Goal: Task Accomplishment & Management: Manage account settings

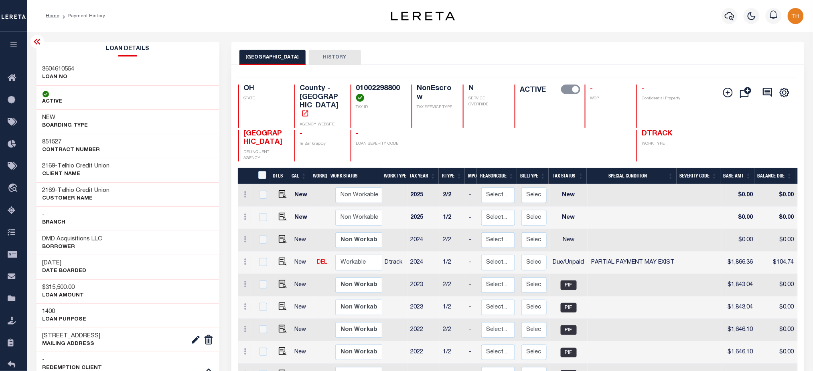
click at [14, 48] on icon "button" at bounding box center [13, 44] width 9 height 7
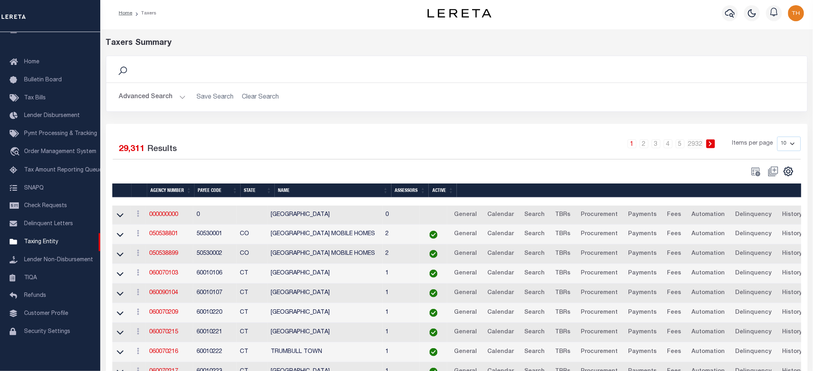
scroll to position [70, 0]
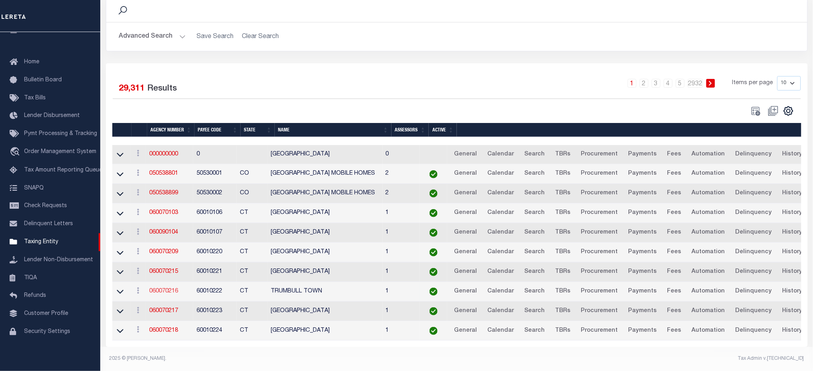
click at [169, 289] on link "060070216" at bounding box center [163, 292] width 29 height 6
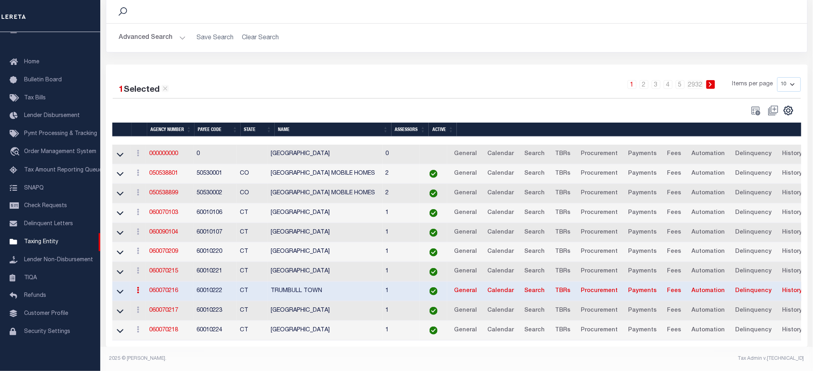
scroll to position [69, 0]
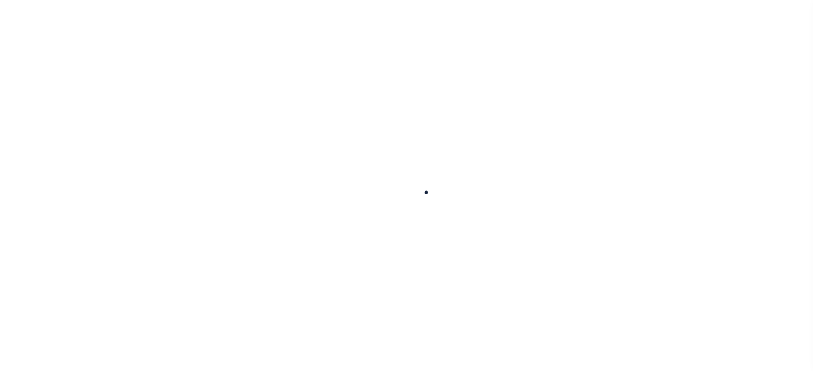
select select
checkbox input "false"
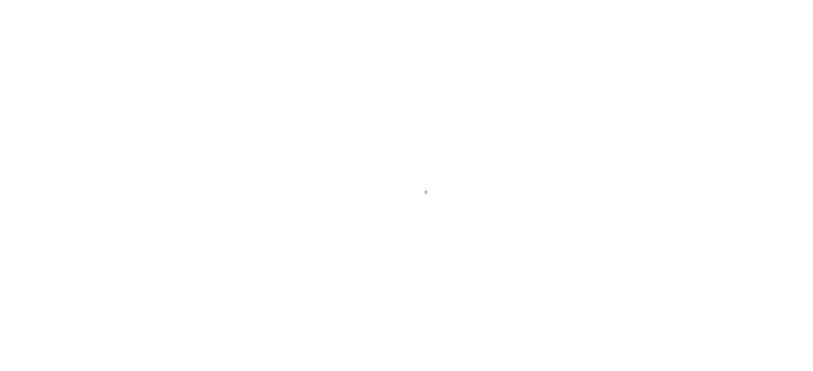
checkbox input "false"
type input "900117007"
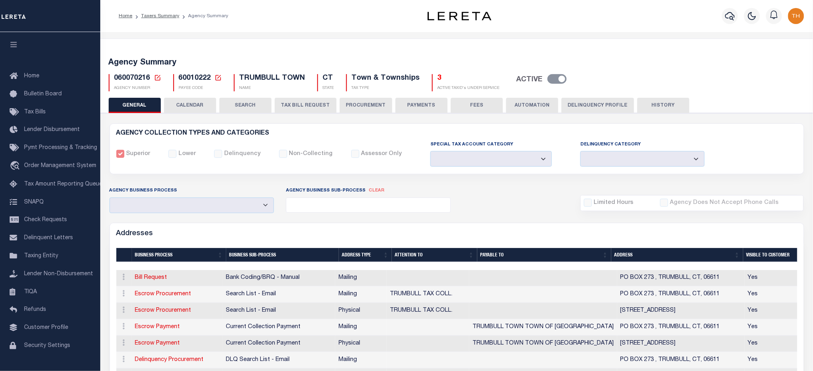
click at [538, 102] on button "AUTOMATION" at bounding box center [532, 105] width 52 height 15
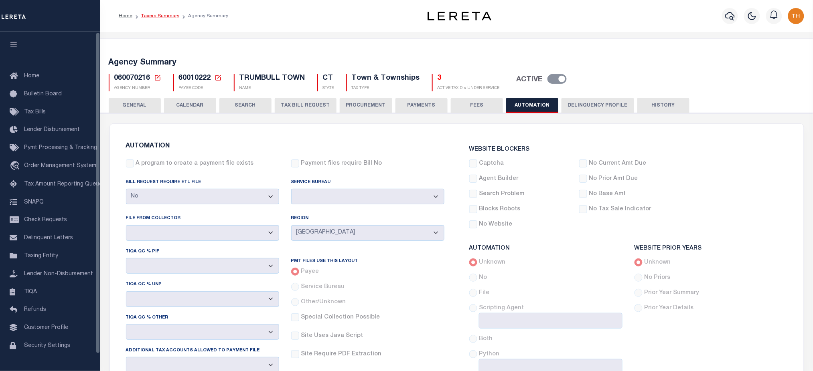
click at [172, 18] on link "Taxers Summary" at bounding box center [160, 16] width 38 height 5
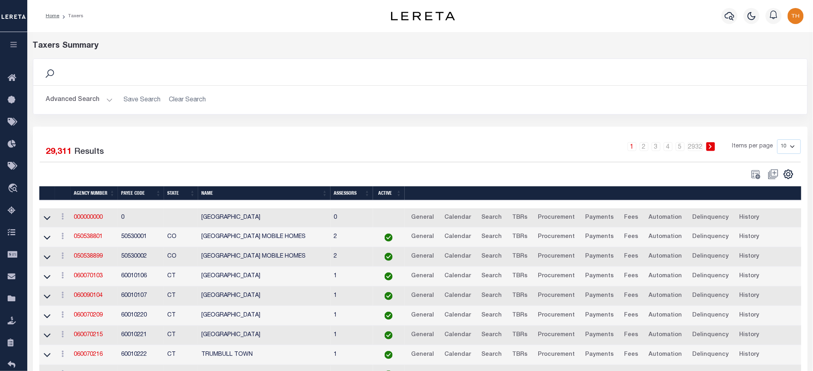
click at [66, 100] on button "Advanced Search" at bounding box center [79, 100] width 67 height 16
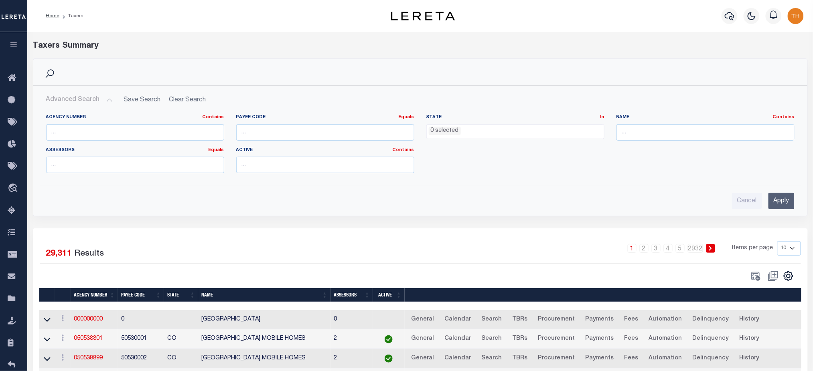
click at [481, 126] on ul "0 selected" at bounding box center [515, 130] width 177 height 11
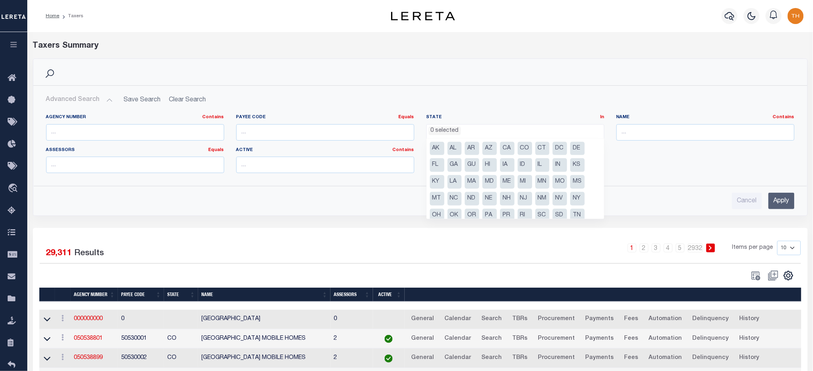
click at [435, 200] on li "MT" at bounding box center [437, 199] width 14 height 14
select select "MT"
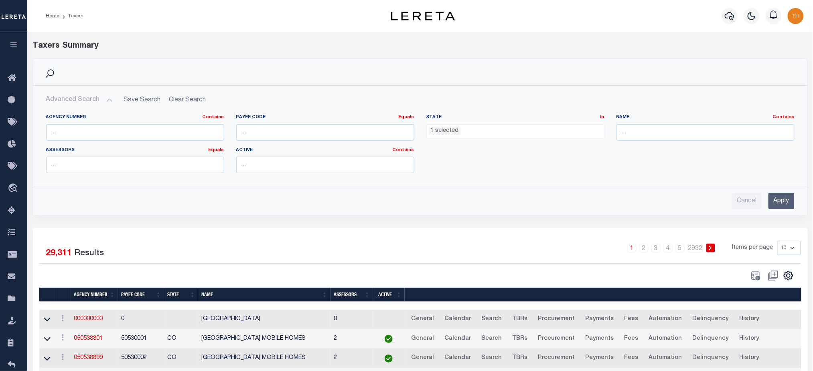
click at [481, 196] on input "Apply" at bounding box center [781, 201] width 26 height 16
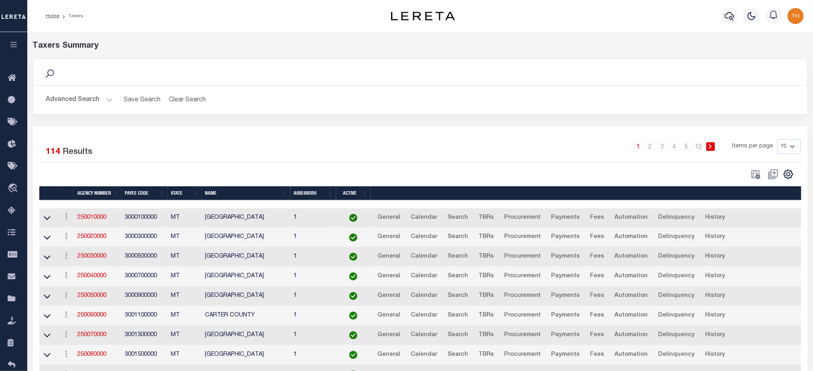
click at [80, 100] on button "Advanced Search" at bounding box center [79, 100] width 67 height 16
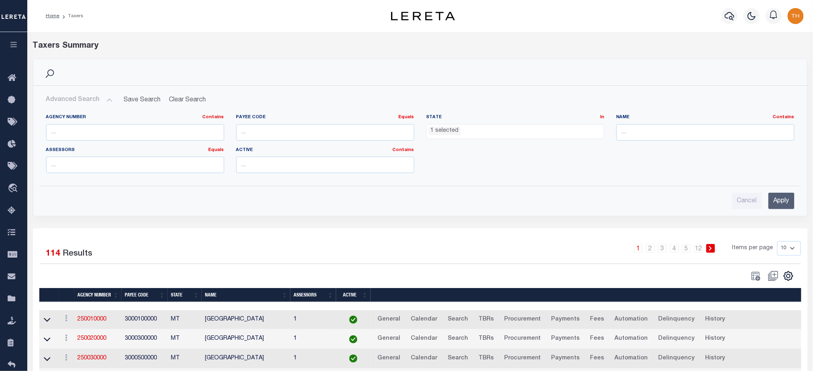
click at [481, 138] on span "1 selected" at bounding box center [515, 131] width 178 height 15
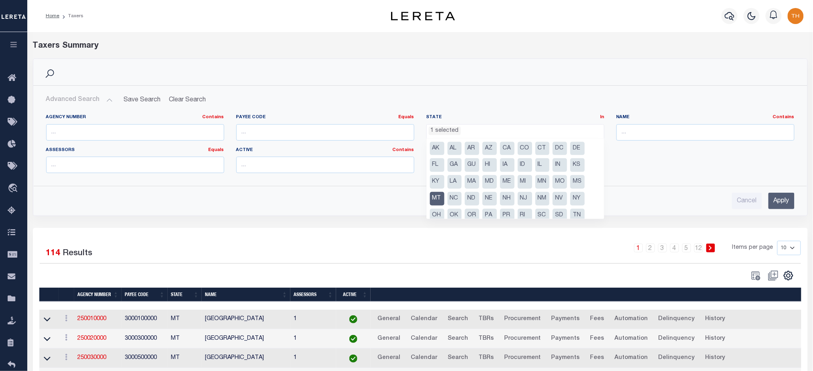
click at [481, 133] on ul "1 selected" at bounding box center [515, 130] width 177 height 11
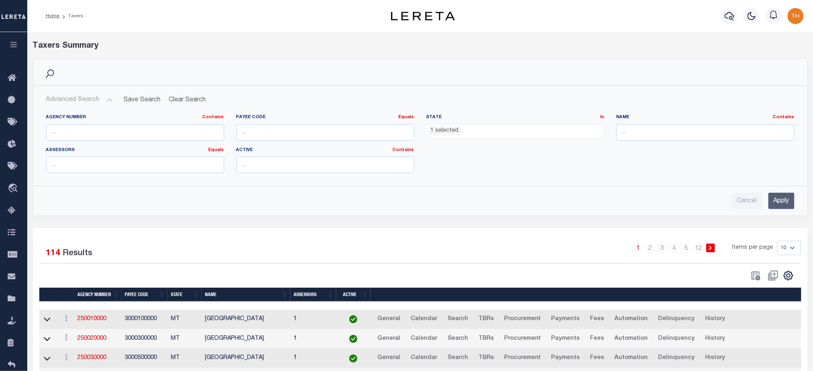
click at [481, 127] on ul "1 selected" at bounding box center [515, 130] width 177 height 11
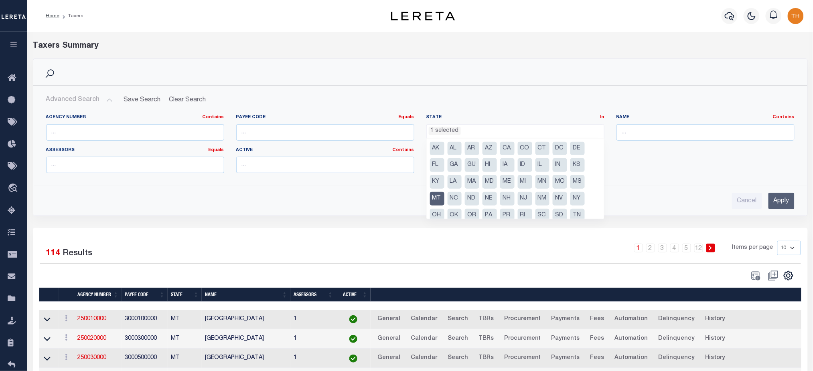
click at [441, 194] on li "MT" at bounding box center [437, 199] width 14 height 14
select select
click at [275, 133] on input "number" at bounding box center [325, 132] width 178 height 16
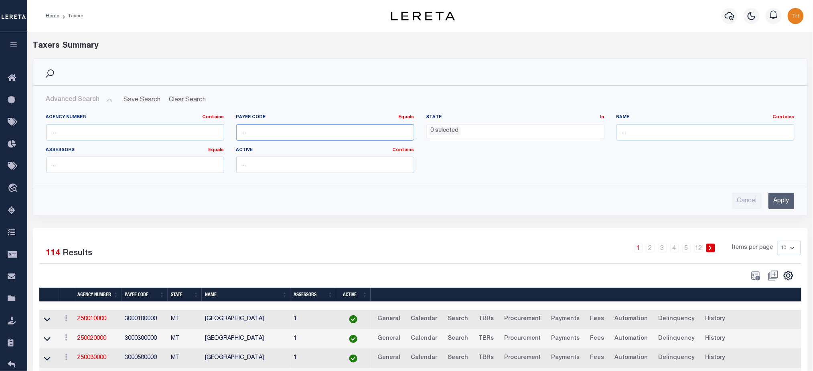
paste input "250120000"
type input "250120000"
click at [481, 200] on input "Apply" at bounding box center [781, 201] width 26 height 16
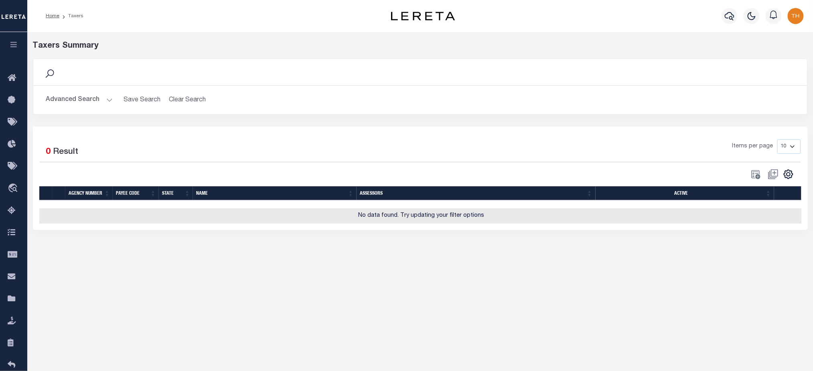
click at [69, 99] on button "Advanced Search" at bounding box center [79, 100] width 67 height 16
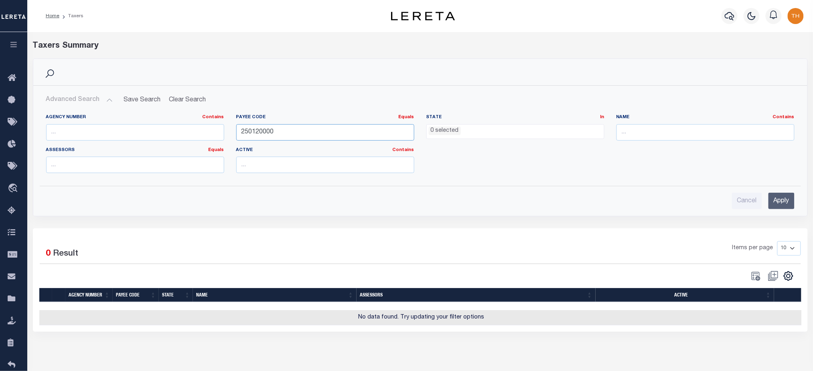
drag, startPoint x: 334, startPoint y: 130, endPoint x: 131, endPoint y: 129, distance: 202.0
click at [176, 131] on div "Agency Number Contains Contains Is Payee Code Equals Equals Is Not Equal To Is …" at bounding box center [420, 146] width 760 height 65
click at [117, 128] on input "text" at bounding box center [135, 132] width 178 height 16
paste input "250120000"
type input "250120000"
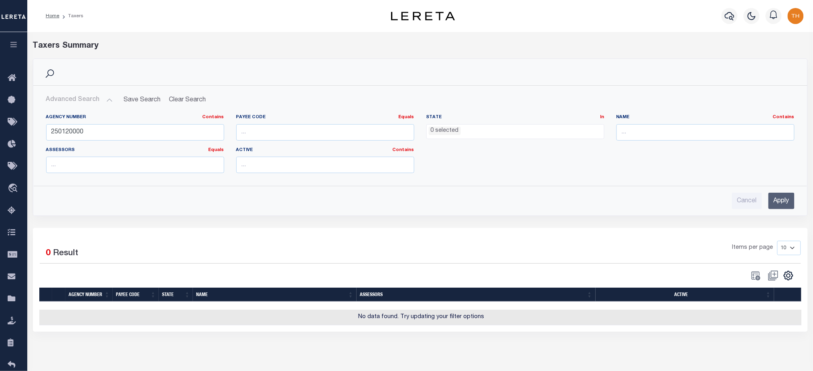
click at [481, 205] on input "Apply" at bounding box center [781, 201] width 26 height 16
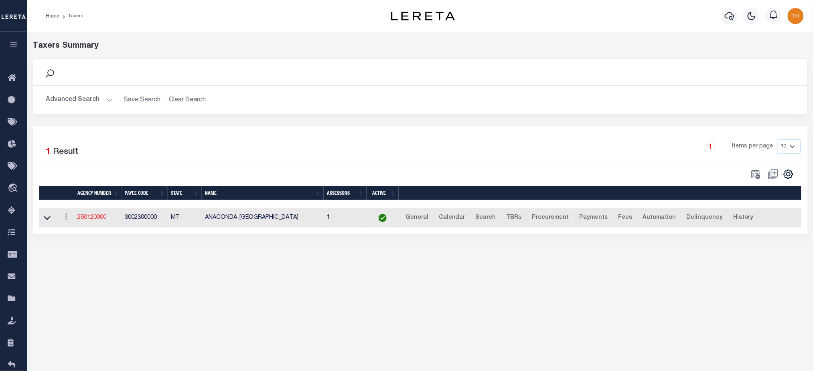
click at [94, 220] on link "250120000" at bounding box center [91, 218] width 29 height 6
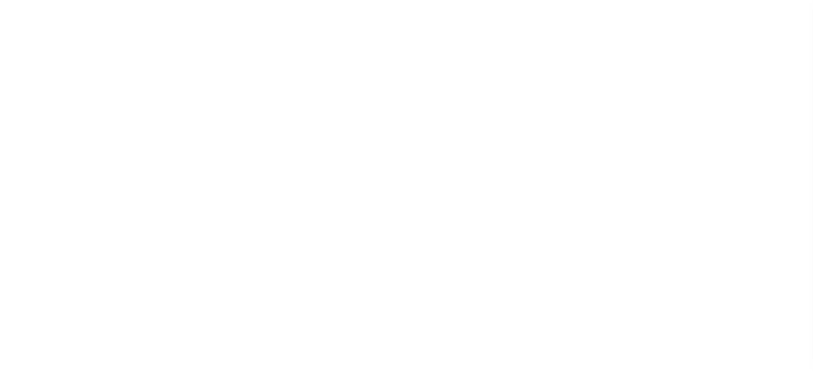
select select
checkbox input "false"
select select "false"
select select "MTN"
select select
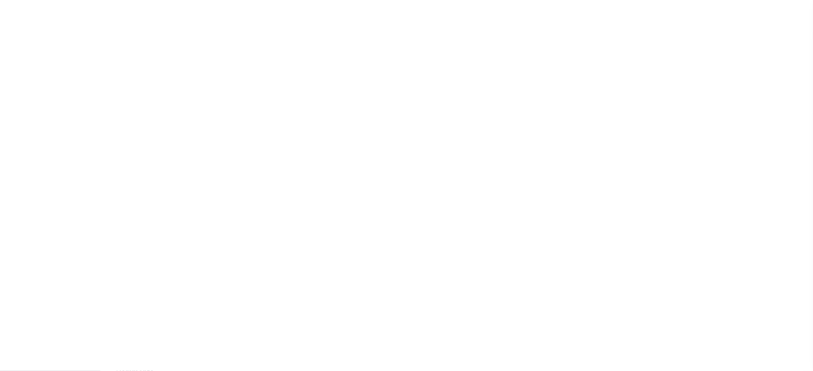
select select
radio input "true"
checkbox input "false"
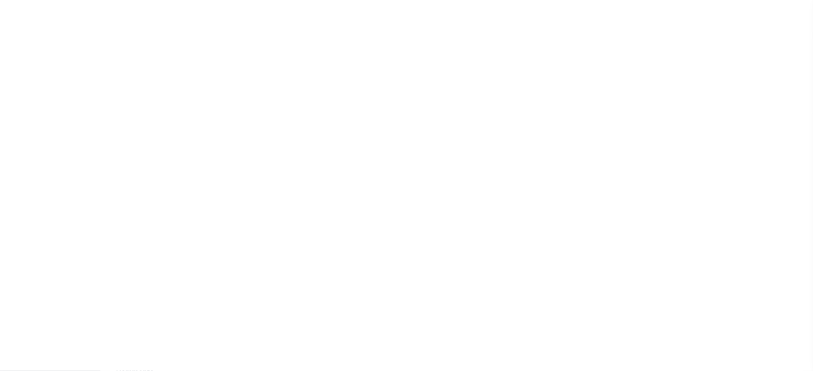
checkbox input "false"
radio input "true"
type input "22439"
radio input "true"
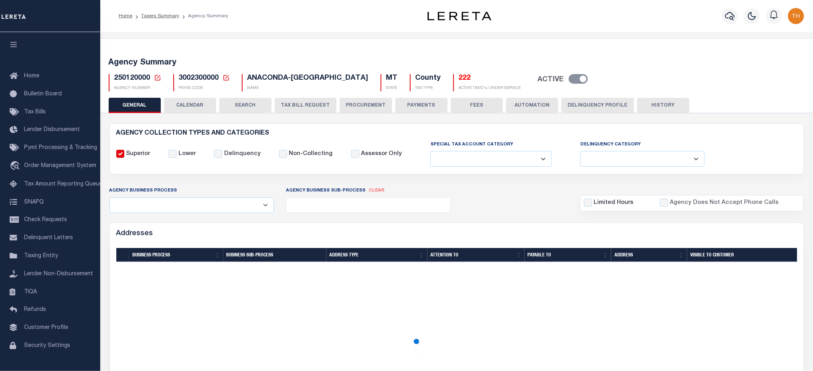
click at [528, 105] on button "AUTOMATION" at bounding box center [532, 105] width 52 height 15
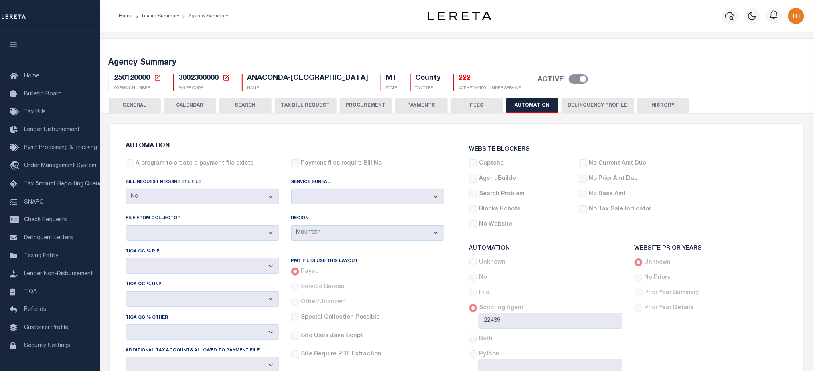
scroll to position [374, 0]
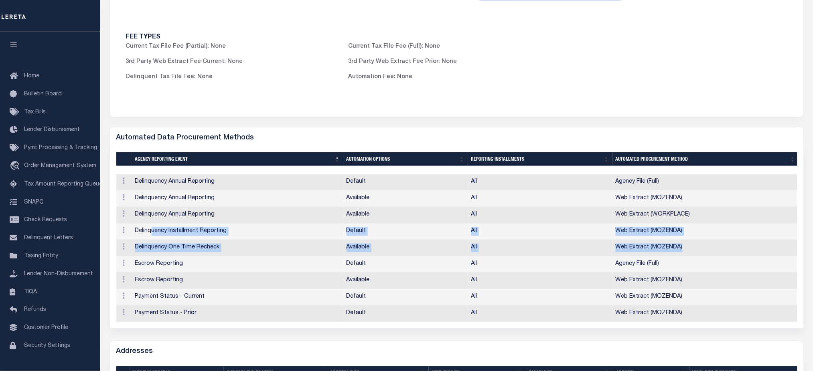
drag, startPoint x: 723, startPoint y: 249, endPoint x: 152, endPoint y: 241, distance: 570.5
click at [152, 241] on tbody "ACTIONS Edit Delete Delinquency Annual Reporting Default All Agency File (Full)…" at bounding box center [457, 248] width 682 height 148
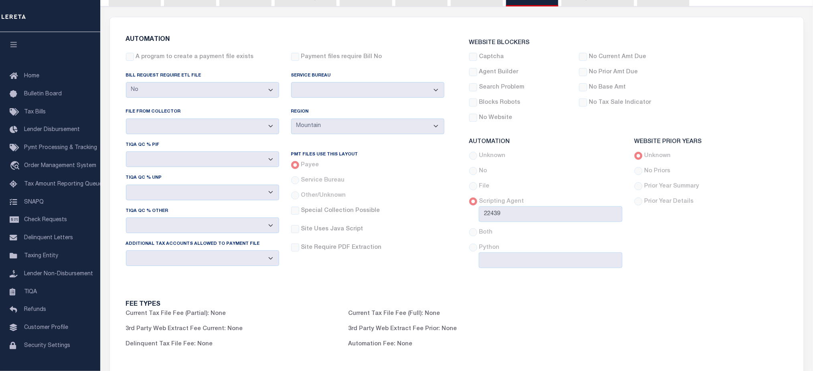
scroll to position [0, 0]
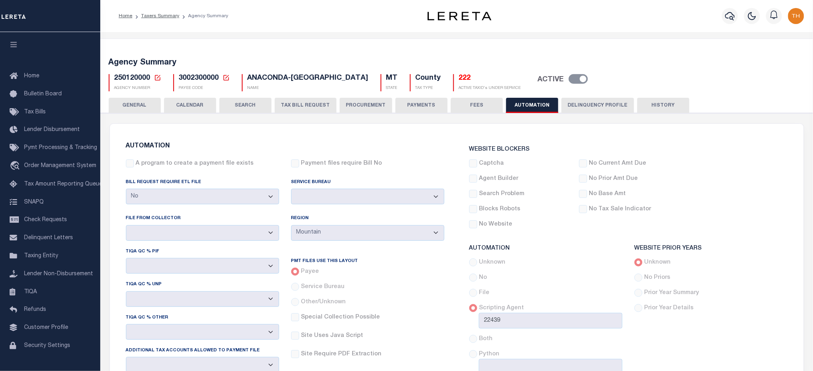
drag, startPoint x: 176, startPoint y: 106, endPoint x: 434, endPoint y: 0, distance: 279.0
click at [176, 106] on button "CALENDAR" at bounding box center [190, 105] width 52 height 15
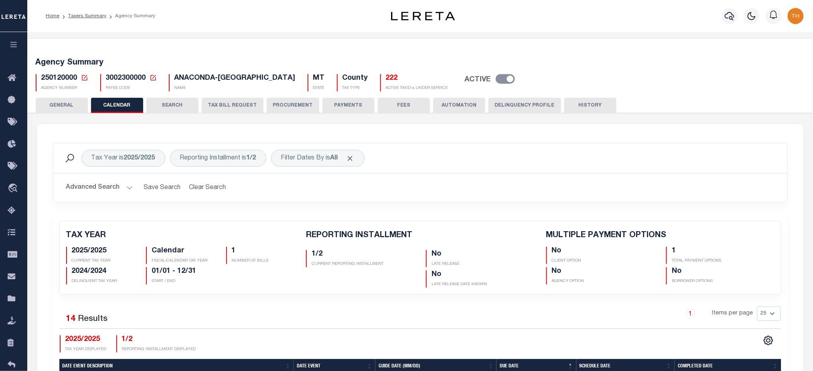
checkbox input "false"
type input "1"
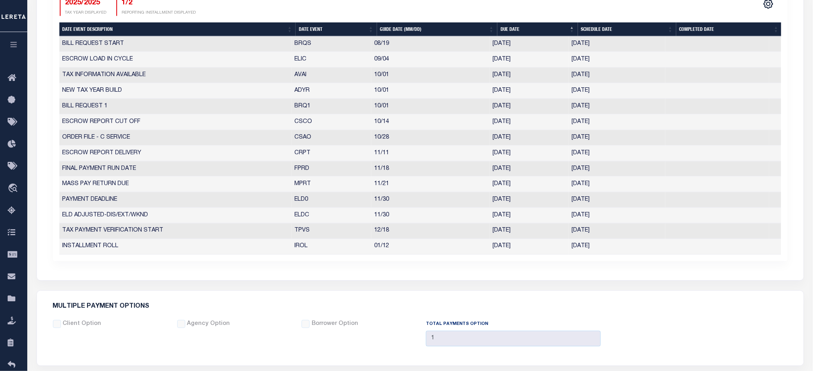
drag, startPoint x: 513, startPoint y: 233, endPoint x: 429, endPoint y: 223, distance: 85.2
click at [489, 231] on tr "TAX PAYMENT VERIFICATION START TPVS 12/18 12/18/2025 12/18/2025 9863610" at bounding box center [420, 232] width 722 height 16
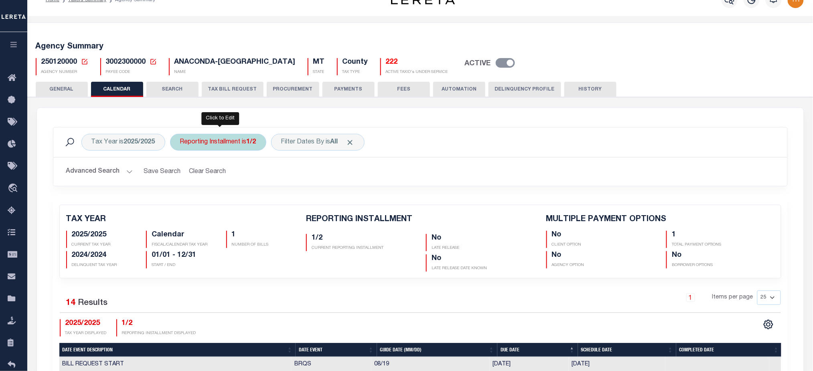
click at [253, 145] on b "1/2" at bounding box center [252, 142] width 10 height 6
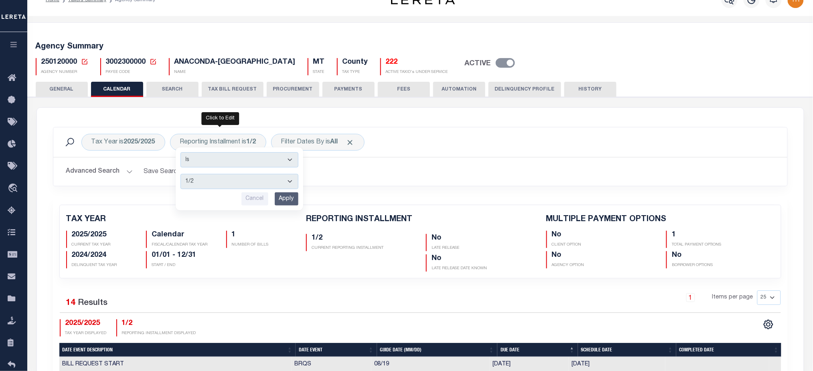
click at [235, 292] on div "Selected 14 Results" at bounding box center [145, 302] width 183 height 22
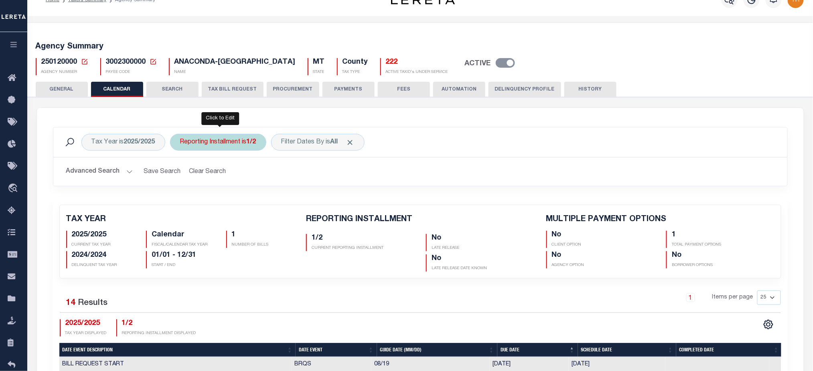
click at [224, 142] on div "Reporting Installment is 1/2 Is Contains 1/2 2/2 Cancel Apply" at bounding box center [218, 142] width 96 height 17
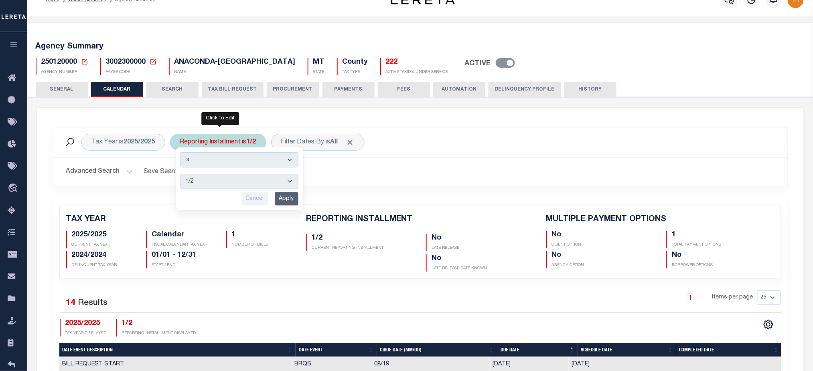
click at [223, 185] on select "1/2 2/2" at bounding box center [239, 181] width 118 height 15
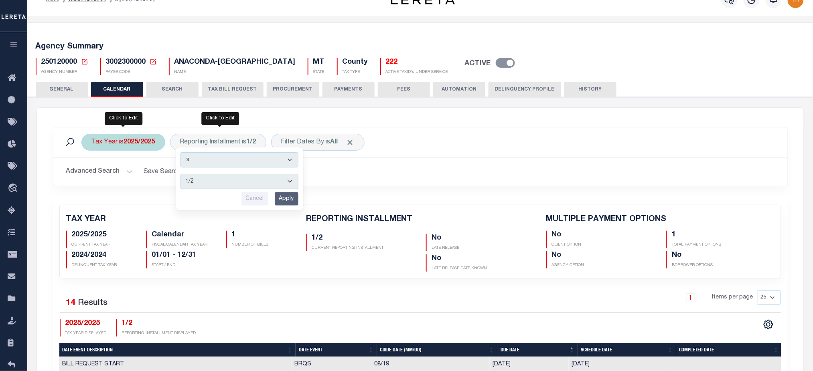
click at [148, 150] on div "Tax Year is 2025/2025" at bounding box center [123, 142] width 84 height 17
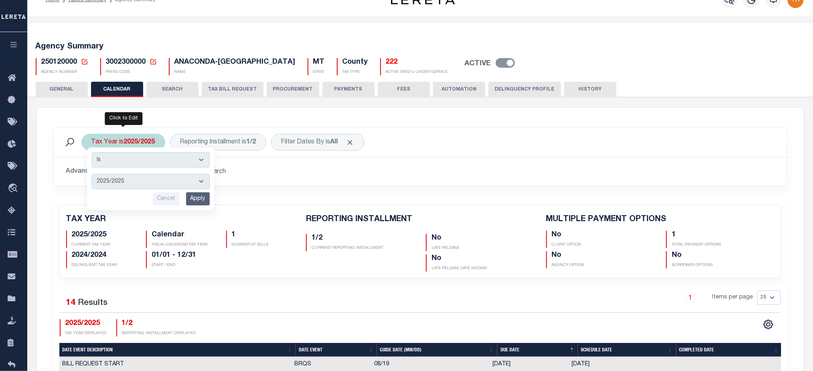
click at [137, 178] on select "2025/2025 2024/2024 2023/2023 2022/2022 2021/2021 2020/2020 2019/2019 2018/2018…" at bounding box center [151, 181] width 118 height 15
select select "2024/2024"
click at [92, 174] on select "2025/2025 2024/2024 2023/2023 2022/2022 2021/2021 2020/2020 2019/2019 2018/2018…" at bounding box center [151, 181] width 118 height 15
click at [199, 197] on input "Apply" at bounding box center [198, 198] width 24 height 13
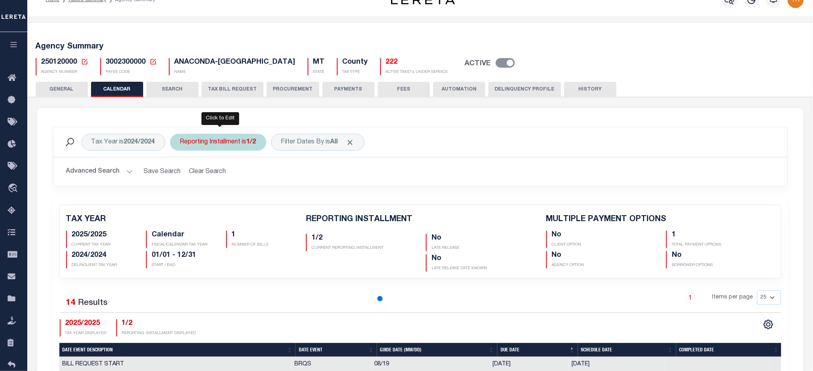
checkbox input "false"
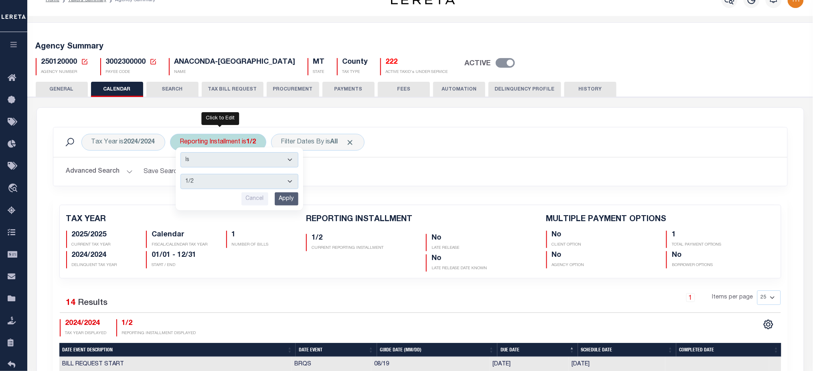
click at [227, 180] on select "1/2 2/2" at bounding box center [239, 181] width 118 height 15
select select "2/2"
click at [180, 174] on select "1/2 2/2" at bounding box center [239, 181] width 118 height 15
click at [283, 199] on input "Apply" at bounding box center [287, 198] width 24 height 13
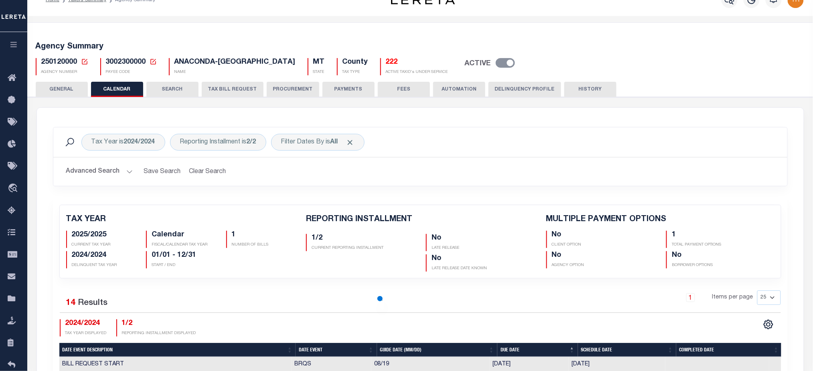
checkbox input "false"
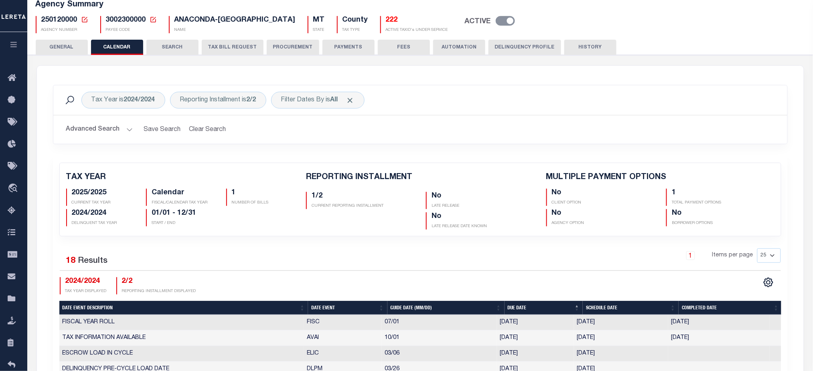
scroll to position [337, 0]
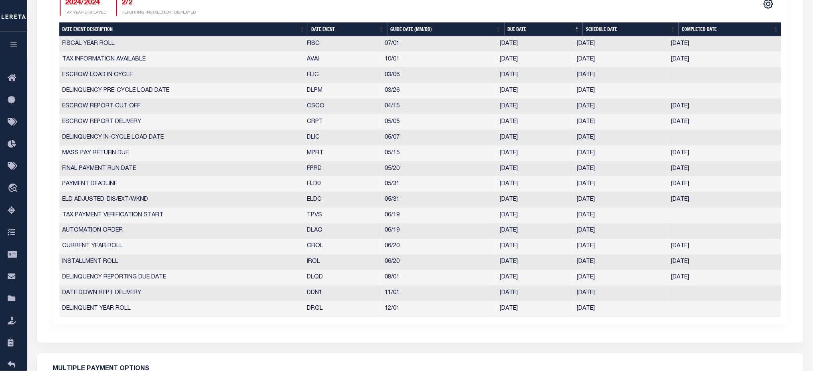
drag, startPoint x: 326, startPoint y: 218, endPoint x: 637, endPoint y: 212, distance: 311.1
click at [637, 212] on tr "TAX PAYMENT VERIFICATION START TPVS 06/19 06/19/2025 06/19/2025 909336" at bounding box center [420, 216] width 722 height 16
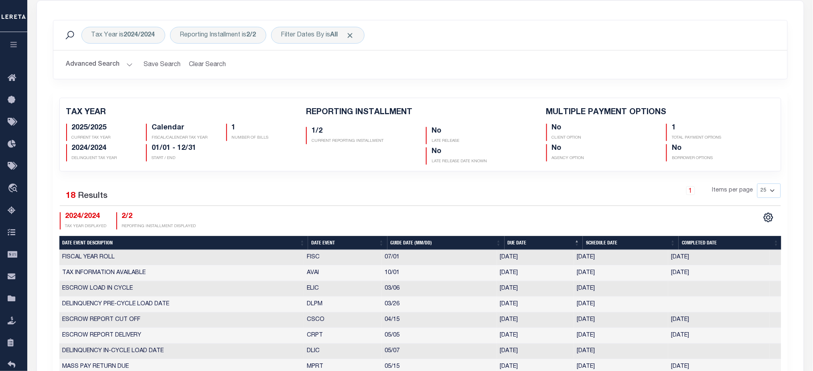
scroll to position [0, 0]
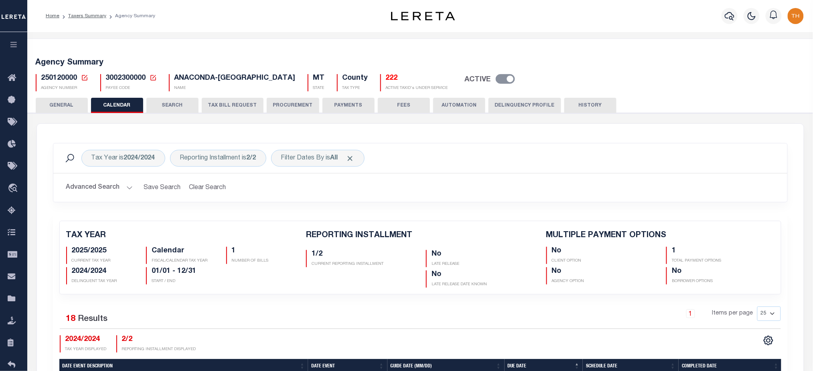
click at [15, 47] on icon "button" at bounding box center [13, 44] width 9 height 7
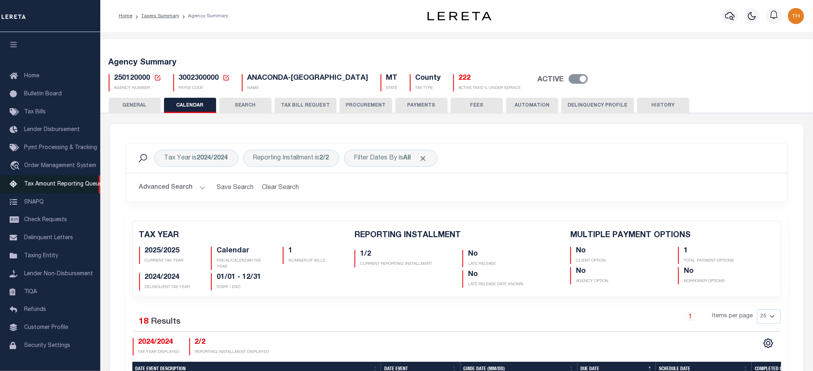
click at [56, 190] on link "Tax Amount Reporting Queue" at bounding box center [50, 185] width 100 height 18
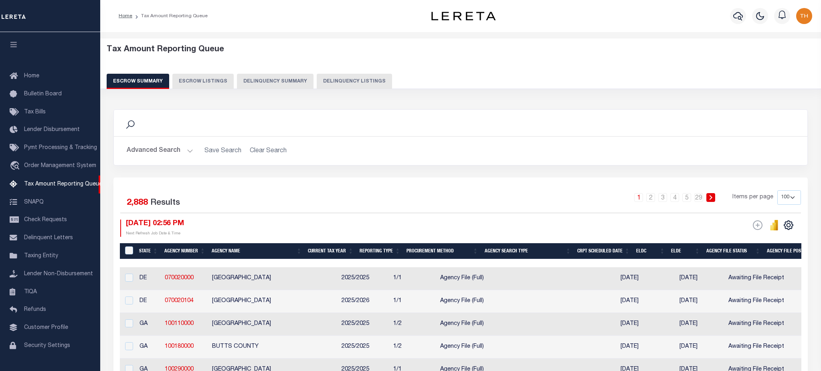
select select "100"
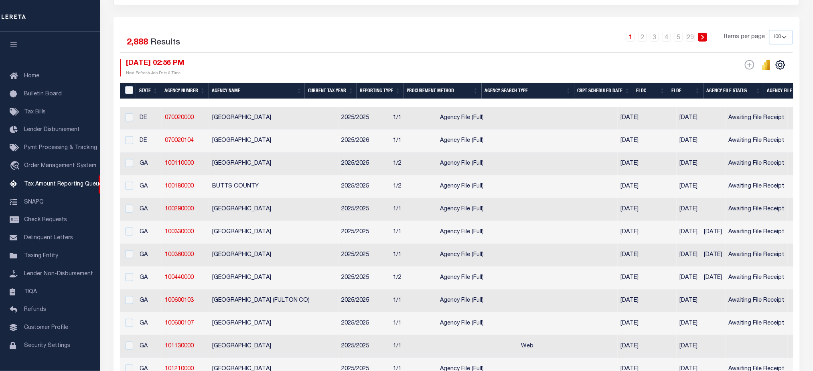
scroll to position [10, 0]
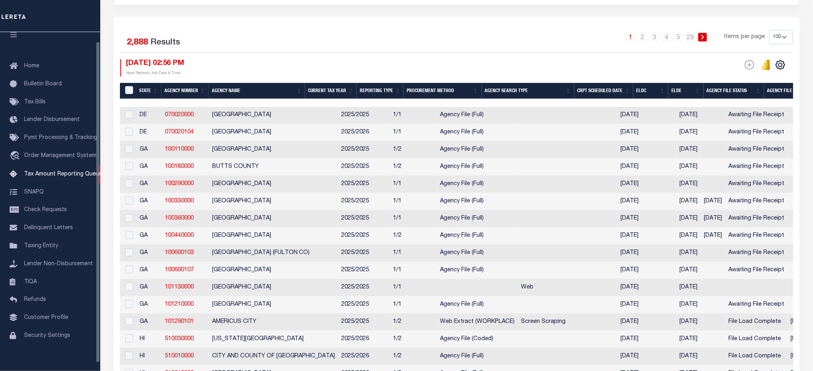
click at [20, 37] on button "button" at bounding box center [13, 35] width 27 height 27
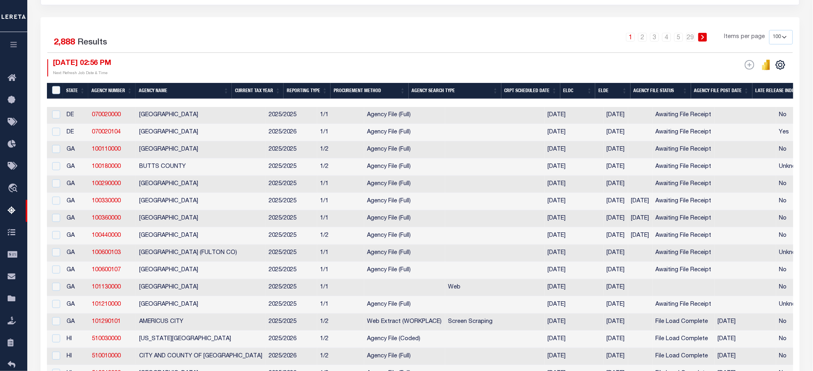
drag, startPoint x: 241, startPoint y: 102, endPoint x: 374, endPoint y: 103, distance: 133.5
click at [374, 103] on div at bounding box center [420, 103] width 746 height 8
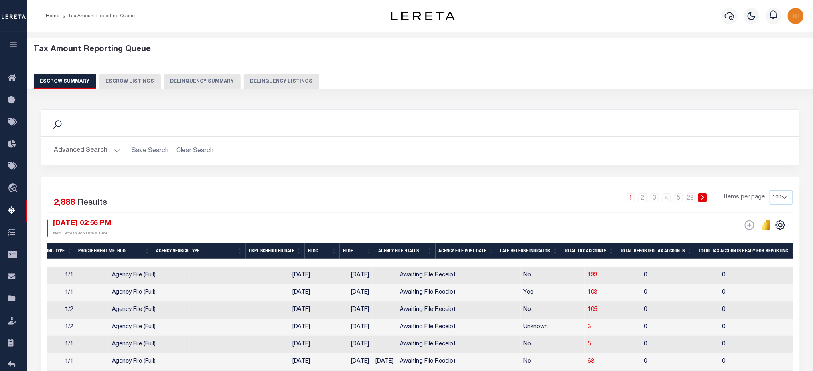
scroll to position [0, 386]
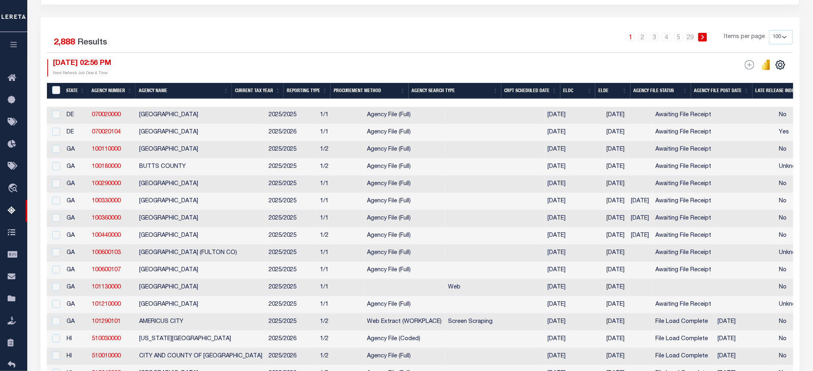
click at [12, 45] on icon "button" at bounding box center [13, 44] width 9 height 7
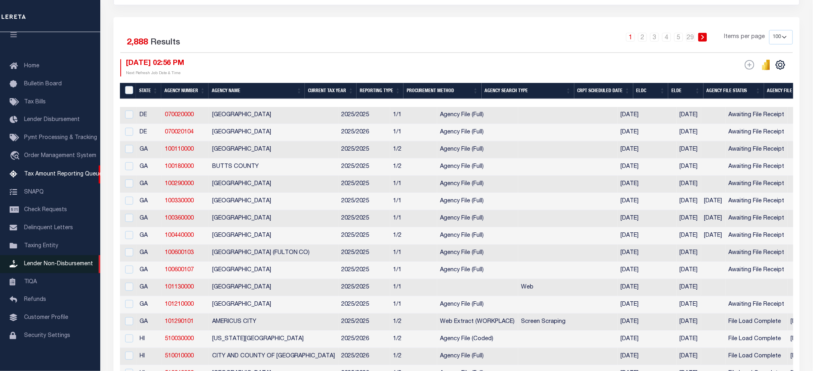
click at [31, 262] on link "Lender Non-Disbursement" at bounding box center [50, 264] width 100 height 18
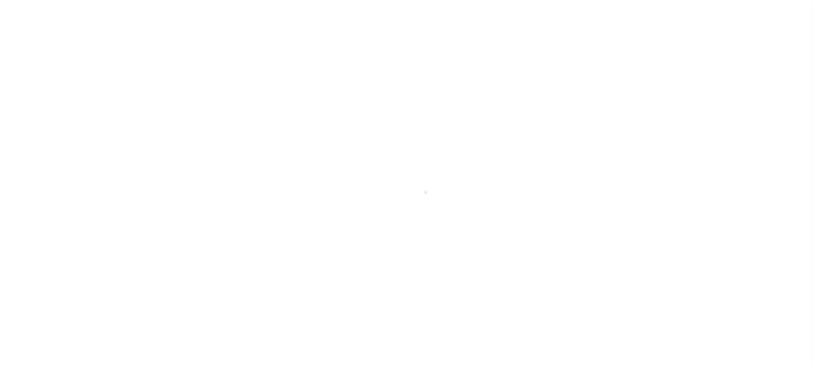
scroll to position [18, 0]
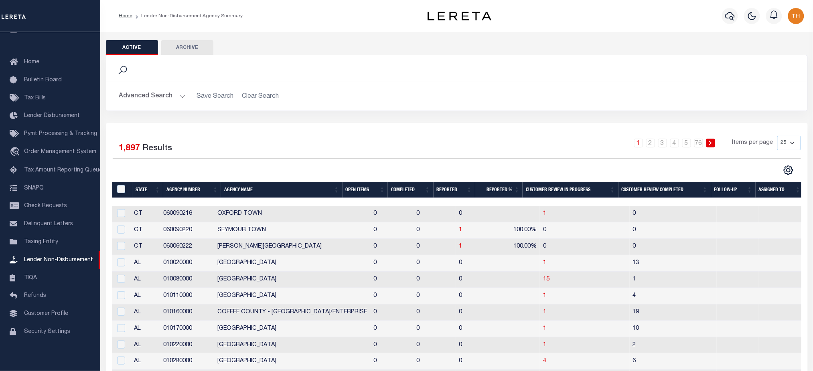
click at [346, 190] on th "Open Items" at bounding box center [365, 190] width 46 height 16
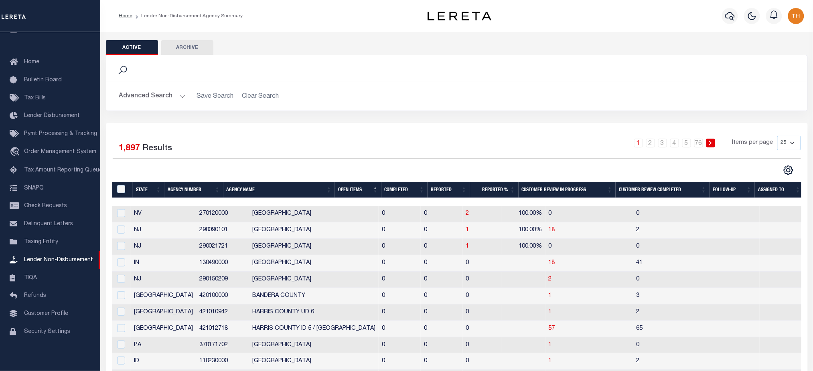
click at [350, 192] on th "Open Items" at bounding box center [358, 190] width 46 height 16
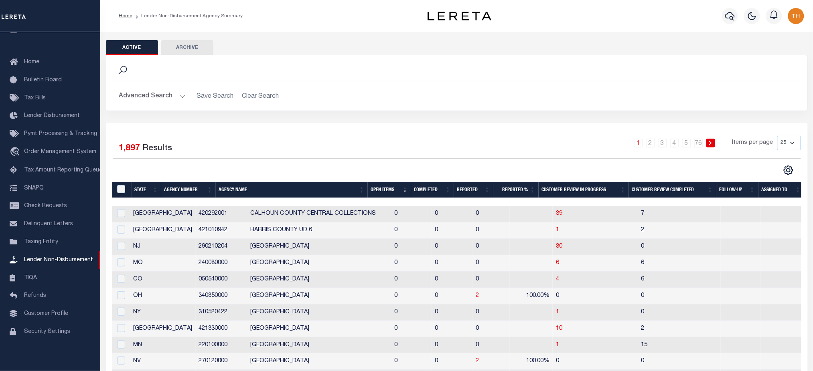
click at [386, 193] on th "Open Items" at bounding box center [389, 190] width 43 height 16
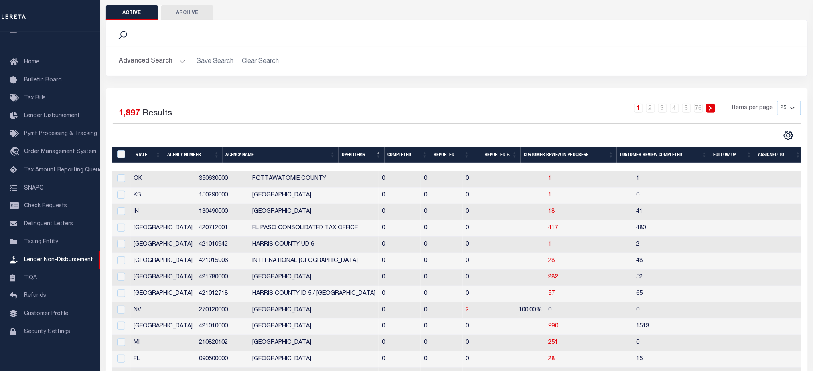
scroll to position [53, 0]
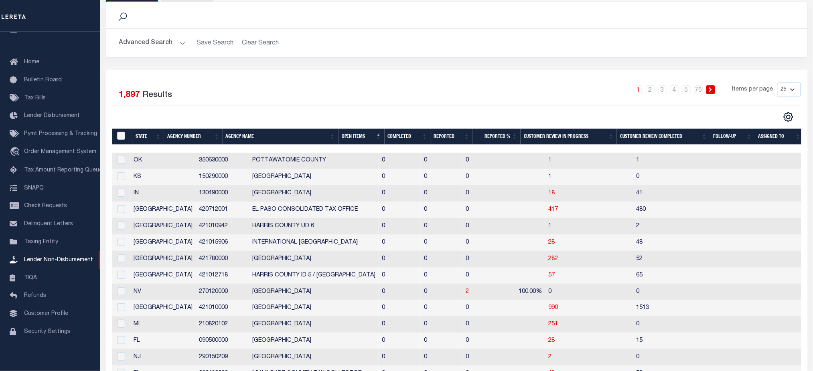
click at [176, 45] on button "Advanced Search" at bounding box center [152, 43] width 67 height 16
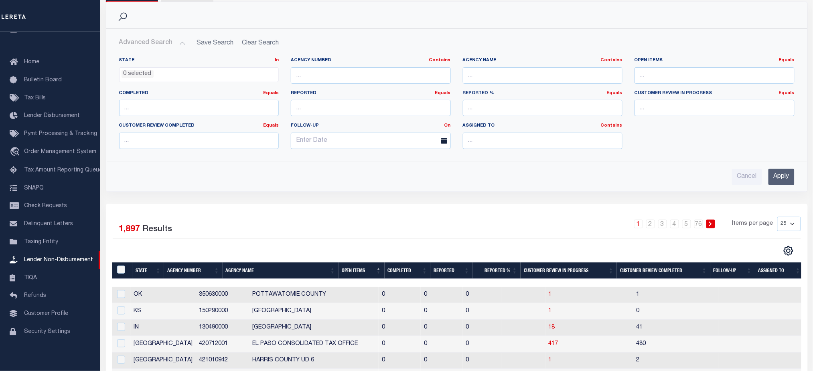
click at [776, 178] on input "Apply" at bounding box center [781, 177] width 26 height 16
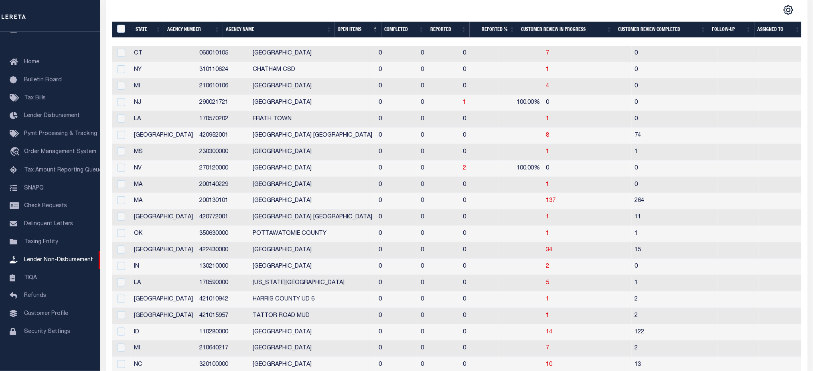
scroll to position [0, 0]
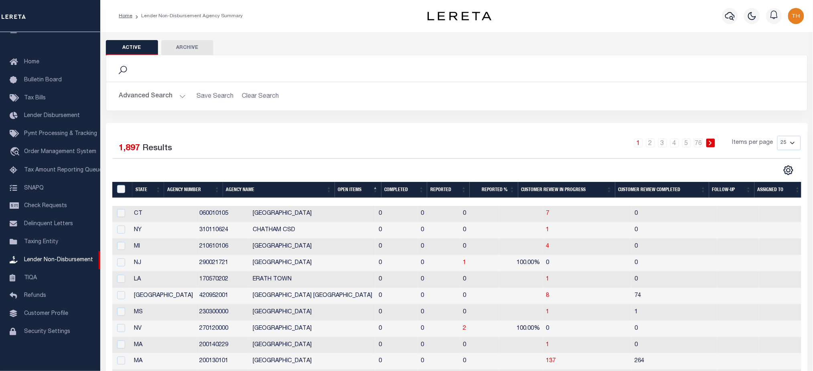
click at [345, 192] on th "Open Items" at bounding box center [358, 190] width 46 height 16
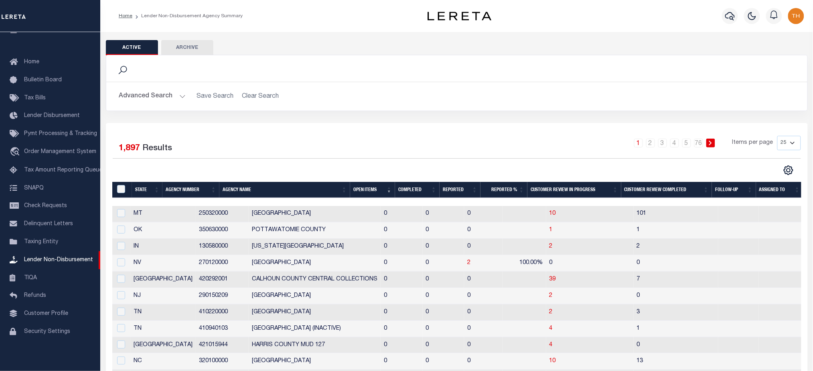
click at [356, 192] on th "Open Items" at bounding box center [372, 190] width 45 height 16
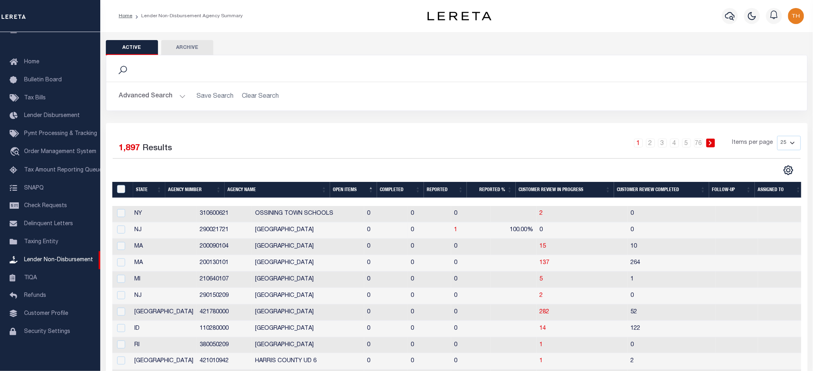
click at [451, 232] on td "1" at bounding box center [471, 230] width 40 height 16
checkbox input "true"
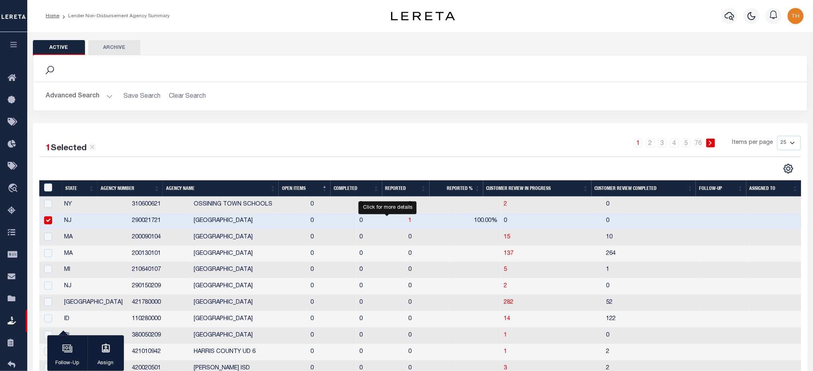
click at [408, 222] on span "1" at bounding box center [409, 221] width 3 height 6
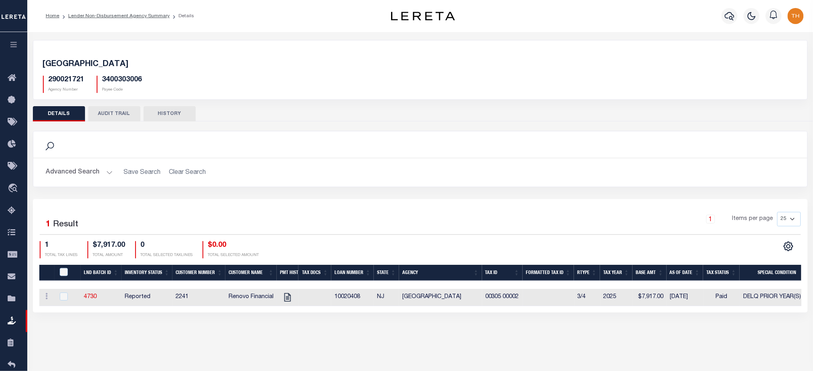
click at [346, 300] on td "10020408" at bounding box center [352, 297] width 42 height 17
checkbox input "true"
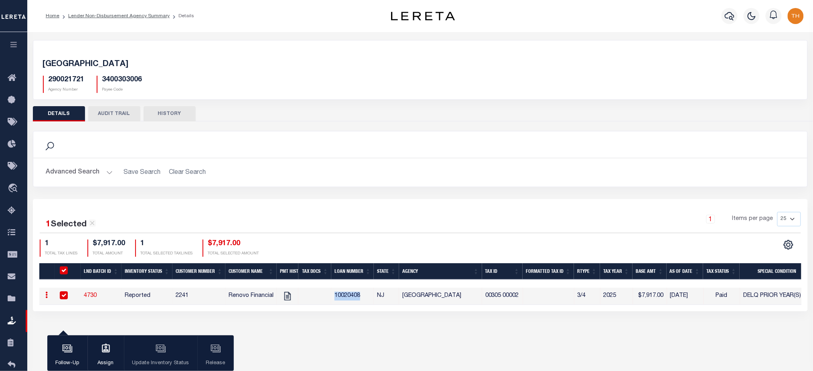
click at [346, 300] on td "10020408" at bounding box center [352, 296] width 42 height 17
checkbox input "false"
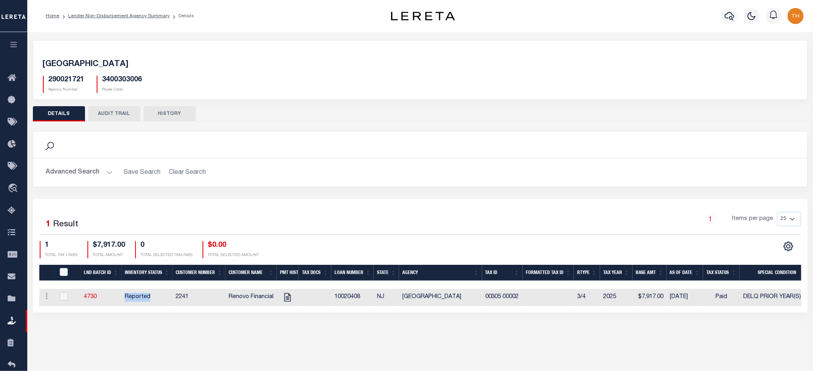
drag, startPoint x: 135, startPoint y: 299, endPoint x: 155, endPoint y: 299, distance: 19.2
click at [155, 299] on td "Reported" at bounding box center [146, 297] width 51 height 17
checkbox input "true"
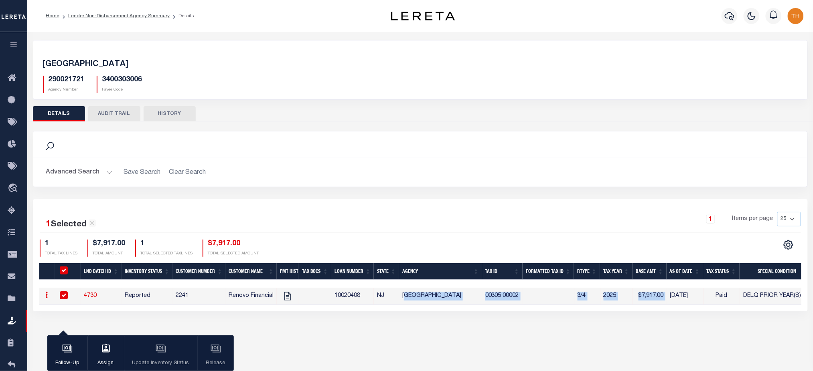
drag, startPoint x: 406, startPoint y: 295, endPoint x: 669, endPoint y: 295, distance: 262.2
click at [669, 295] on tr "ACTIONS View Tax Line Detail Internal Comments 4730 Reported [GEOGRAPHIC_DATA] …" at bounding box center [529, 296] width 980 height 17
click at [463, 328] on div "[GEOGRAPHIC_DATA] 290021721 Agency Number 3400303006 Payee Code Search Is 1" at bounding box center [419, 183] width 785 height 303
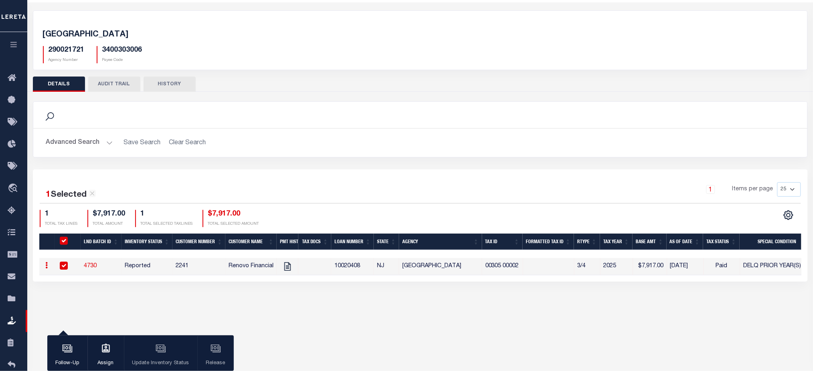
scroll to position [53, 0]
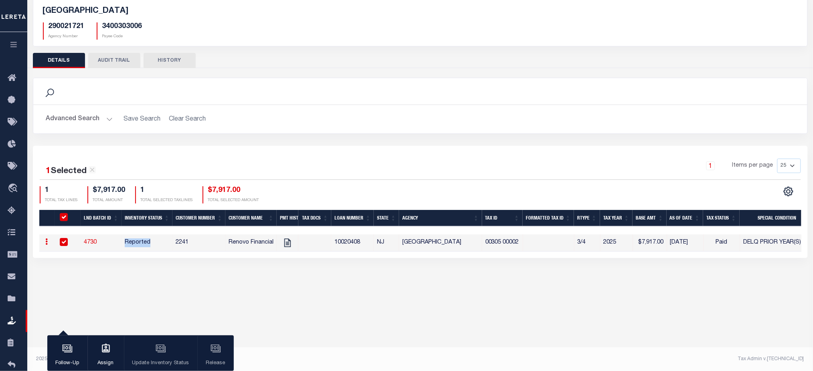
drag, startPoint x: 125, startPoint y: 242, endPoint x: 149, endPoint y: 245, distance: 24.7
click at [149, 245] on td "Reported" at bounding box center [146, 242] width 51 height 17
checkbox input "false"
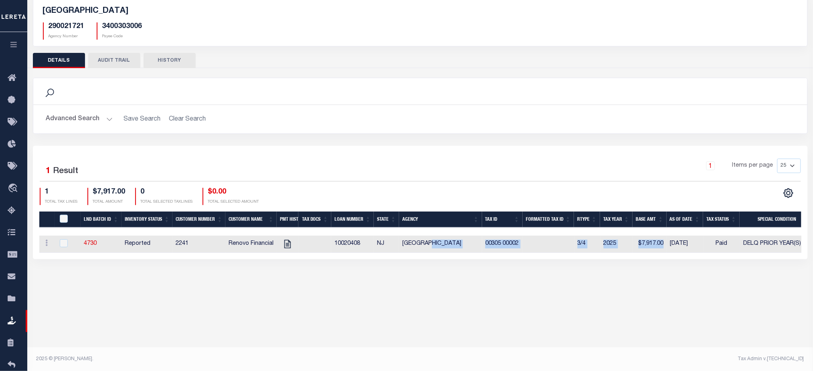
drag, startPoint x: 427, startPoint y: 244, endPoint x: 661, endPoint y: 245, distance: 234.1
click at [661, 245] on tr "ACTIONS View Tax Line Detail Internal Comments 4730 Reported 2241 Renovo Financ…" at bounding box center [529, 244] width 980 height 17
click at [566, 283] on div "CLIFFSIDE PARK BOROUGH 290021721 Agency Number 3400303006 Payee Code Search Is 1" at bounding box center [419, 131] width 785 height 305
click at [304, 292] on div "Active Archive Search Advanced Search Save Search Clear Search In In AK AL AR AZ" at bounding box center [419, 146] width 785 height 334
click at [60, 243] on input "checkbox" at bounding box center [64, 243] width 8 height 8
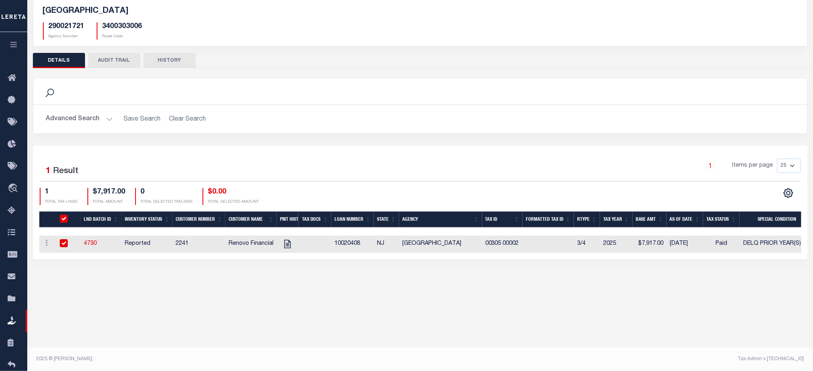
checkbox input "true"
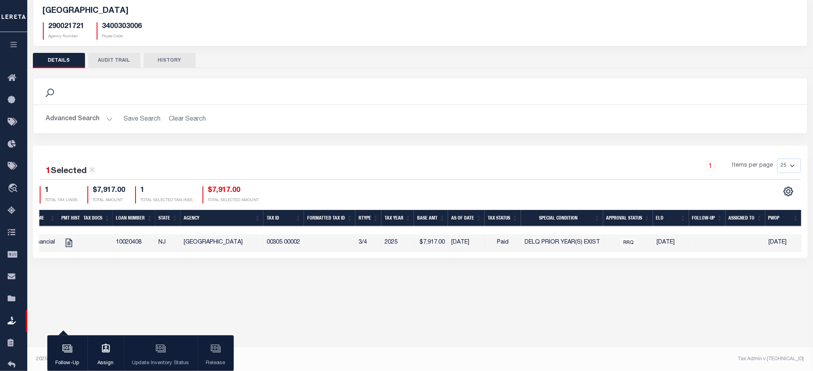
scroll to position [0, 0]
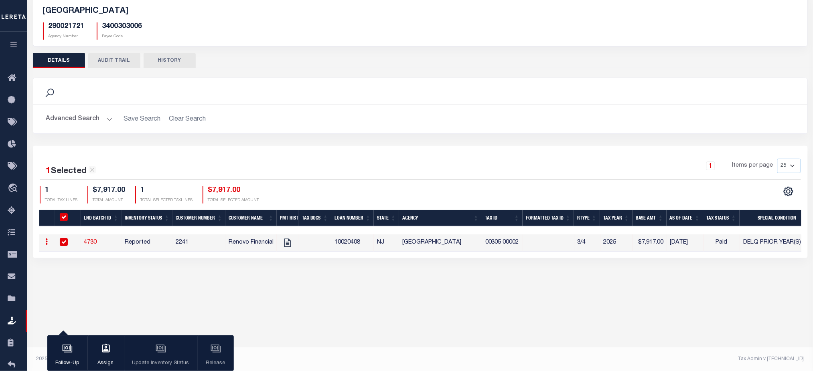
drag, startPoint x: 399, startPoint y: 246, endPoint x: 481, endPoint y: 248, distance: 82.2
click at [481, 248] on td "CLIFFSIDE PARK BOROUGH" at bounding box center [440, 242] width 83 height 17
checkbox input "false"
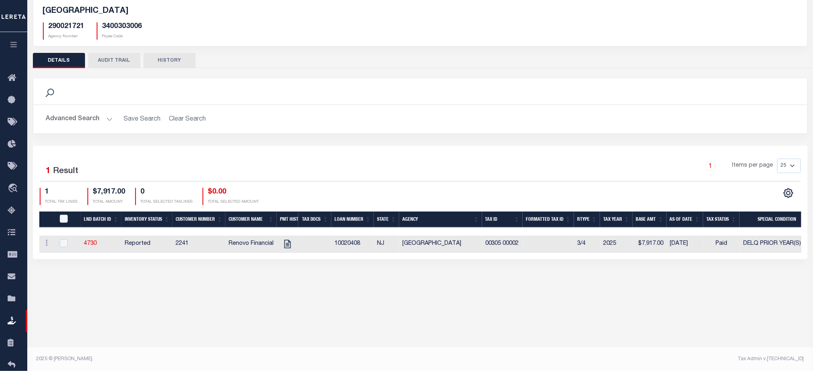
click at [367, 311] on div "Active Archive Search Advanced Search Save Search Clear Search In In AK AL AR AZ" at bounding box center [419, 146] width 785 height 334
drag, startPoint x: 400, startPoint y: 243, endPoint x: 699, endPoint y: 247, distance: 299.1
click at [699, 247] on tr "ACTIONS View Tax Line Detail Internal Comments 4730 Reported 2241 Renovo Financ…" at bounding box center [529, 244] width 980 height 17
drag, startPoint x: 122, startPoint y: 243, endPoint x: 150, endPoint y: 245, distance: 28.1
click at [150, 245] on td "Reported" at bounding box center [146, 244] width 51 height 17
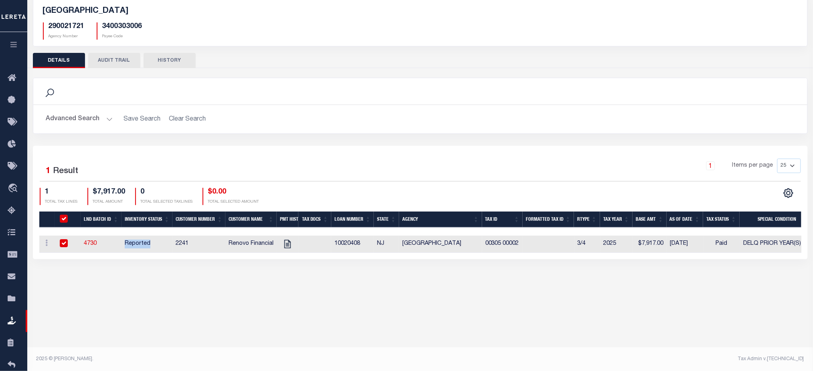
checkbox input "true"
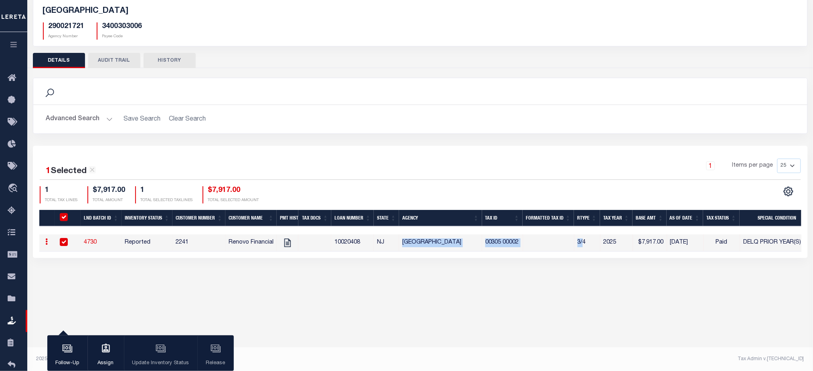
drag, startPoint x: 400, startPoint y: 243, endPoint x: 581, endPoint y: 242, distance: 181.2
click at [581, 242] on tr "ACTIONS View Tax Line Detail Internal Comments 4730 Reported 2241 Renovo Financ…" at bounding box center [529, 242] width 980 height 17
drag, startPoint x: 627, startPoint y: 242, endPoint x: 666, endPoint y: 243, distance: 39.3
click at [666, 243] on tr "ACTIONS View Tax Line Detail Internal Comments 4730 Reported 2241 Renovo Financ…" at bounding box center [529, 242] width 980 height 17
drag, startPoint x: 409, startPoint y: 245, endPoint x: 539, endPoint y: 247, distance: 129.5
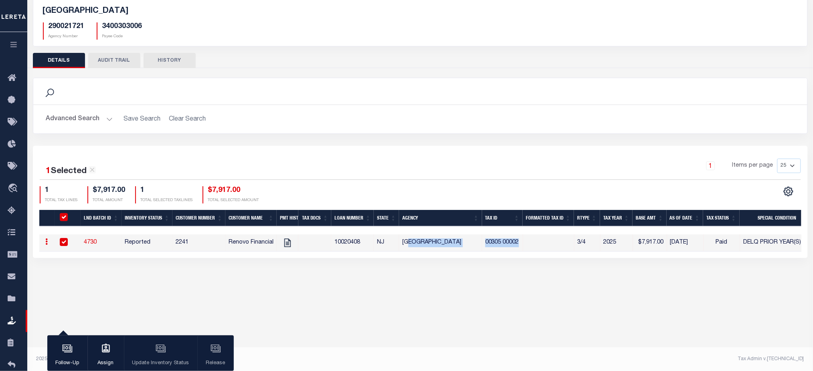
click at [539, 247] on tr "ACTIONS View Tax Line Detail Internal Comments 4730 Reported 2241 Renovo Financ…" at bounding box center [529, 242] width 980 height 17
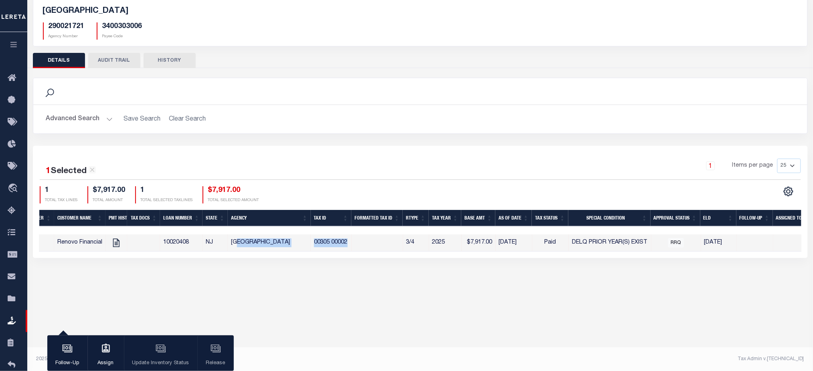
drag, startPoint x: 718, startPoint y: 246, endPoint x: 698, endPoint y: 244, distance: 19.7
click at [698, 244] on tr "ACTIONS View Tax Line Detail Internal Comments 4730 Reported 2241 Renovo Financ…" at bounding box center [358, 242] width 980 height 17
drag, startPoint x: 353, startPoint y: 243, endPoint x: 312, endPoint y: 247, distance: 40.7
click at [312, 247] on tr "ACTIONS View Tax Line Detail Internal Comments 4730 Reported 2241 Renovo Financ…" at bounding box center [358, 242] width 980 height 17
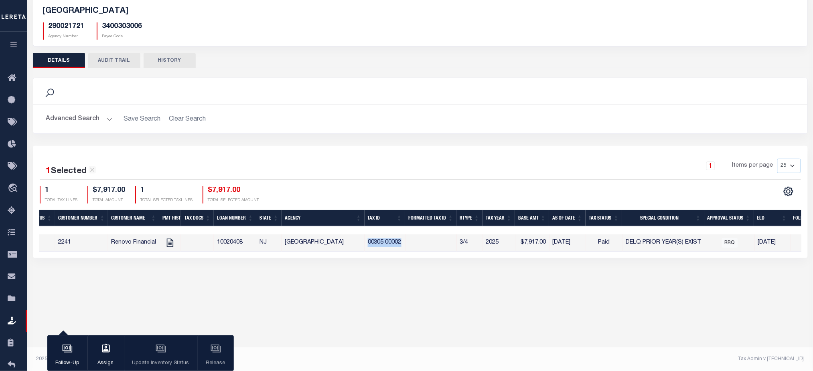
scroll to position [0, 117]
drag, startPoint x: 555, startPoint y: 245, endPoint x: 502, endPoint y: 245, distance: 52.9
click at [502, 245] on tr "ACTIONS View Tax Line Detail Internal Comments 4730 Reported 2241 Renovo Financ…" at bounding box center [412, 242] width 980 height 17
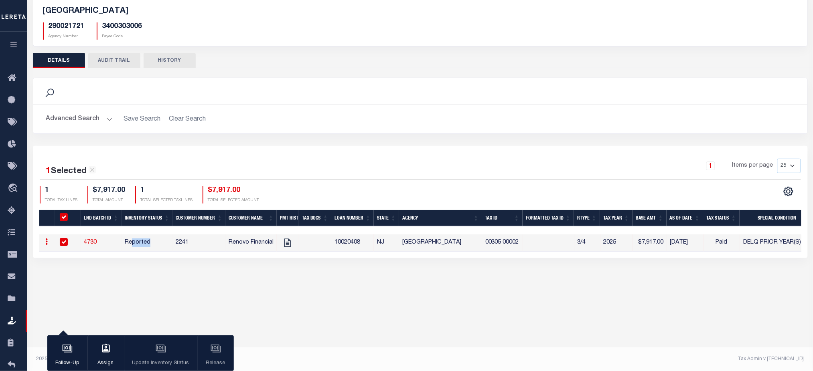
drag, startPoint x: 131, startPoint y: 242, endPoint x: 157, endPoint y: 245, distance: 26.3
click at [157, 245] on td "Reported" at bounding box center [146, 242] width 51 height 17
checkbox input "false"
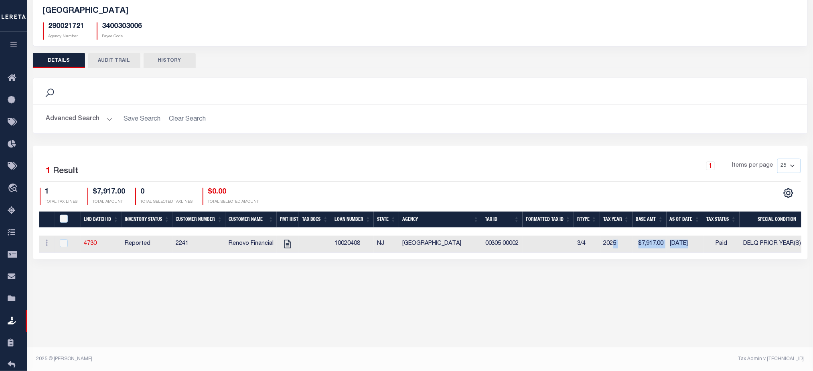
drag, startPoint x: 703, startPoint y: 248, endPoint x: 613, endPoint y: 248, distance: 89.4
click at [613, 248] on tr "ACTIONS View Tax Line Detail Internal Comments 4730 Reported 2241 Renovo Financ…" at bounding box center [529, 244] width 980 height 17
click at [61, 243] on input "checkbox" at bounding box center [64, 243] width 8 height 8
checkbox input "true"
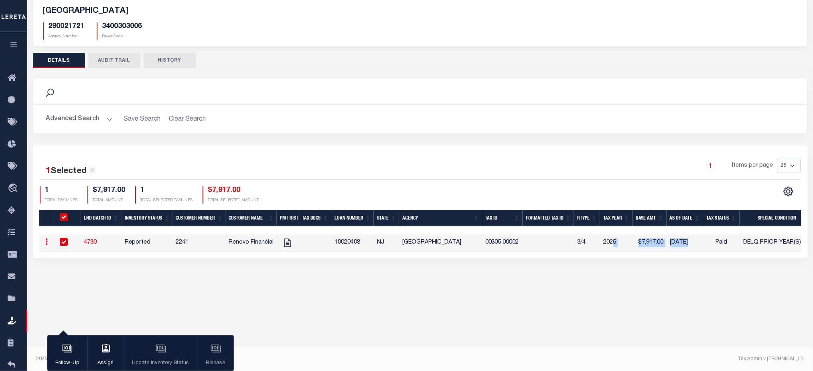
scroll to position [0, 218]
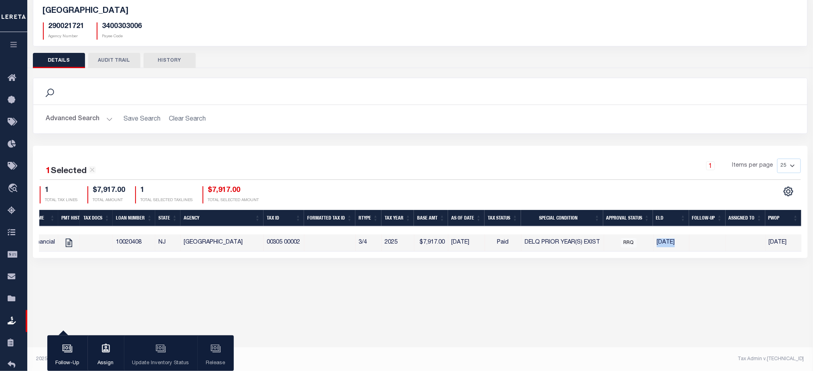
drag, startPoint x: 696, startPoint y: 240, endPoint x: 653, endPoint y: 244, distance: 43.0
click at [653, 244] on tr "ACTIONS View Tax Line Detail Internal Comments 4730 Reported 2241 Renovo Financ…" at bounding box center [311, 242] width 980 height 17
drag, startPoint x: 228, startPoint y: 257, endPoint x: 54, endPoint y: 267, distance: 174.7
click at [54, 267] on div "CLIFFSIDE PARK BOROUGH 290021721 Agency Number 3400303006 Payee Code Search Is 1" at bounding box center [419, 130] width 785 height 303
click at [87, 258] on div "1 Selected 1 Result 1 Items per page 25 50 100 200 1 $7,917.00 1" at bounding box center [420, 202] width 774 height 112
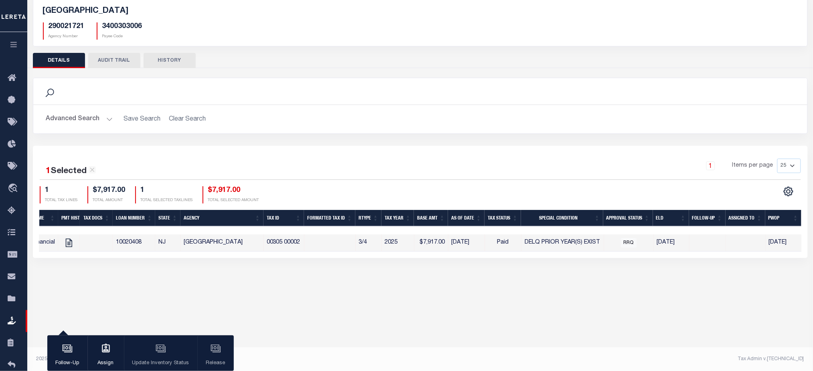
scroll to position [0, 0]
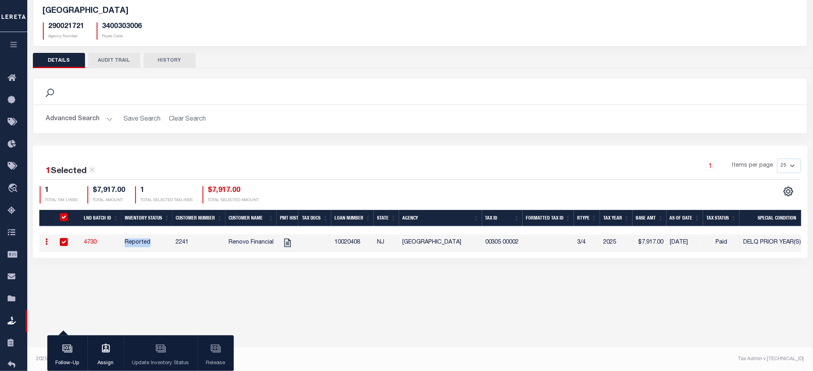
drag, startPoint x: 121, startPoint y: 243, endPoint x: 150, endPoint y: 244, distance: 29.7
click at [150, 244] on td "Reported" at bounding box center [146, 242] width 51 height 17
checkbox input "false"
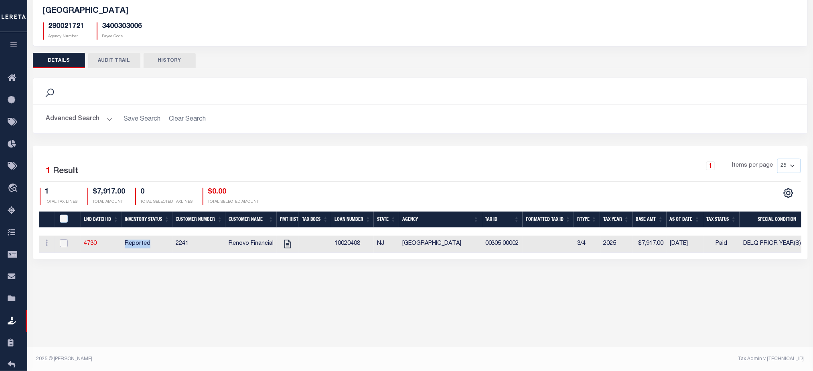
click at [62, 247] on input "checkbox" at bounding box center [64, 243] width 8 height 8
checkbox input "true"
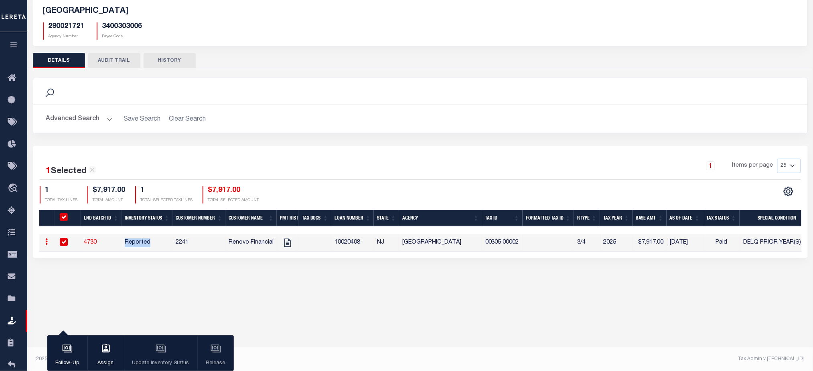
click at [6, 47] on button "button" at bounding box center [13, 45] width 27 height 27
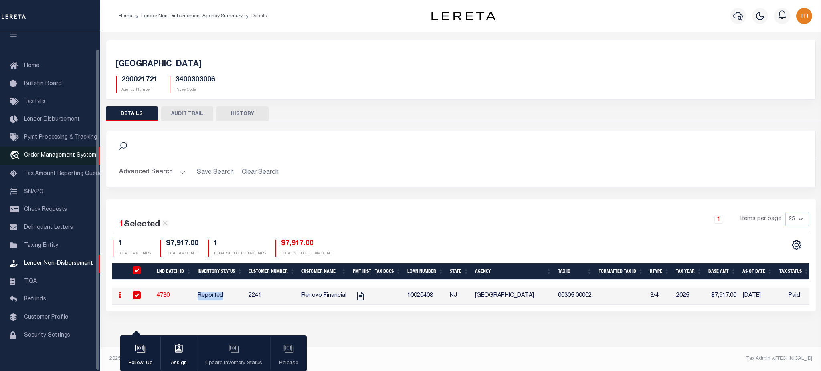
scroll to position [18, 0]
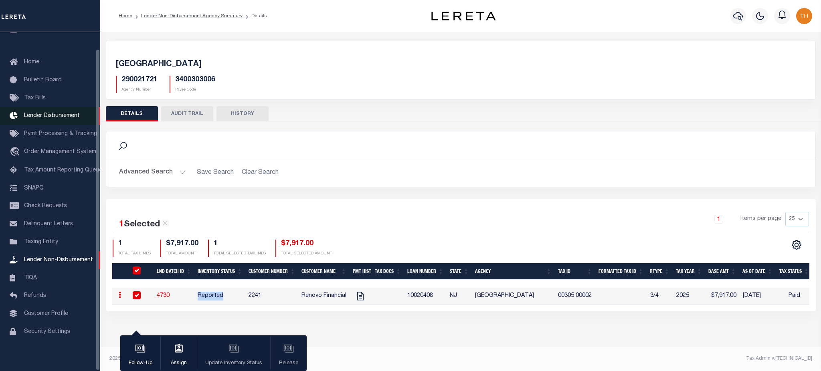
click at [54, 115] on span "Lender Disbursement" at bounding box center [52, 116] width 56 height 6
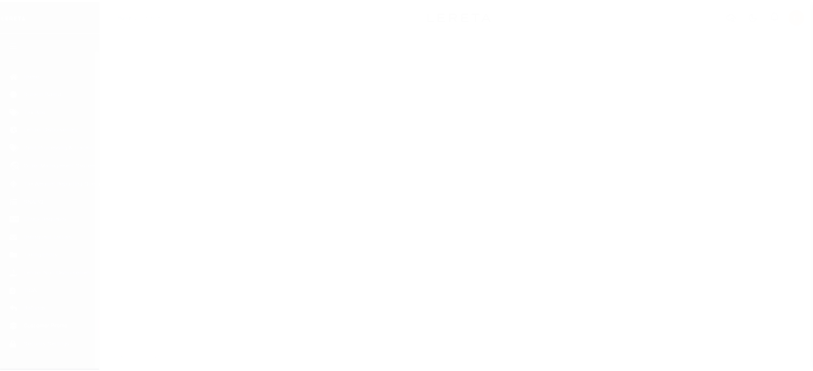
scroll to position [18, 0]
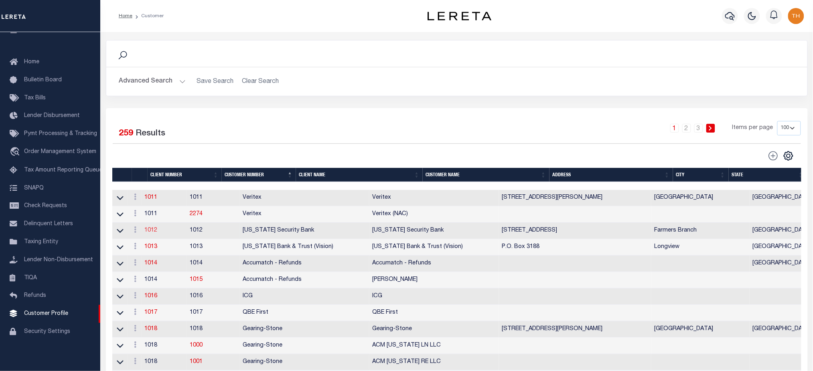
click at [158, 233] on link "1012" at bounding box center [151, 231] width 13 height 6
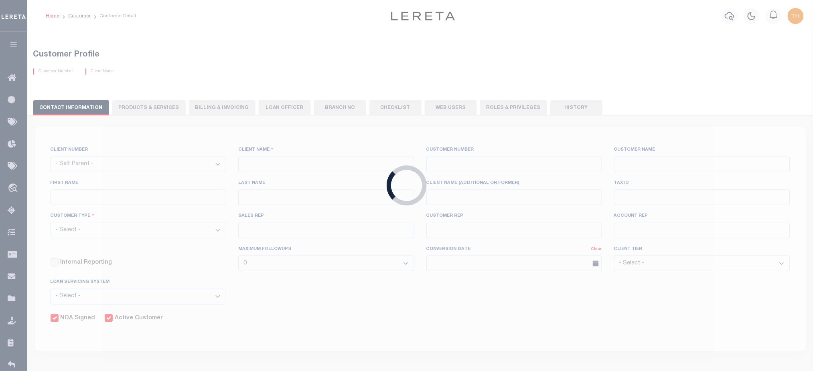
select select
type input "[US_STATE] Security Bank"
type input "1012"
type input "[US_STATE] Security Bank"
type input "[PERSON_NAME]"
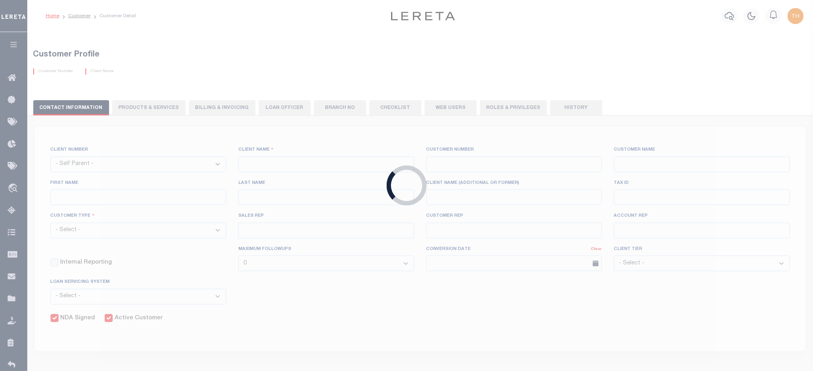
type input "[PERSON_NAME]"
select select "Mixed Portfolio"
type input "[PERSON_NAME]"
checkbox input "true"
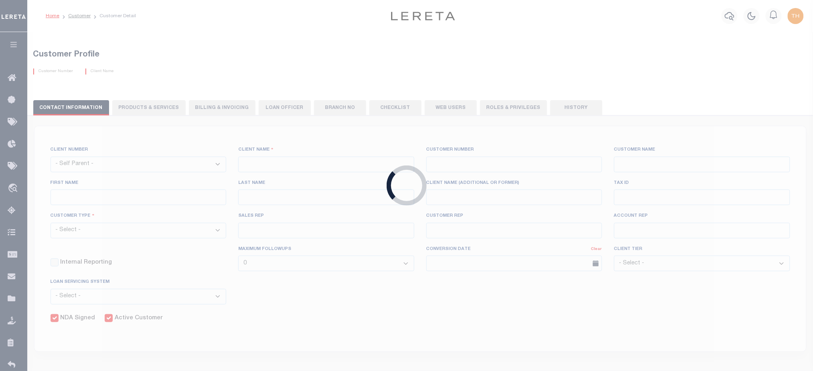
checkbox input "true"
select select
type input "0"
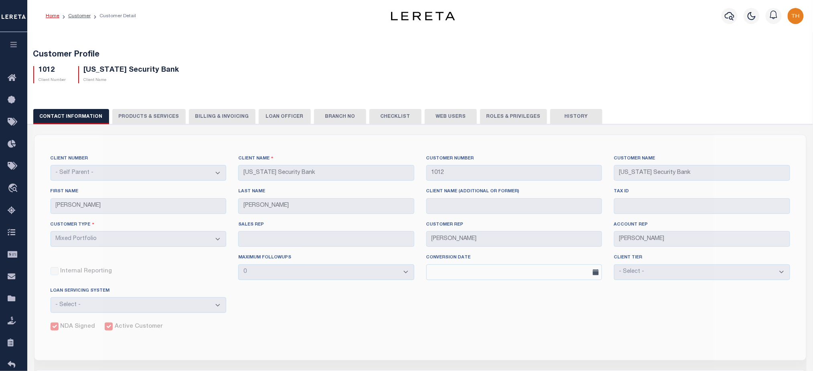
click at [152, 118] on button "PRODUCTS & SERVICES" at bounding box center [148, 116] width 73 height 15
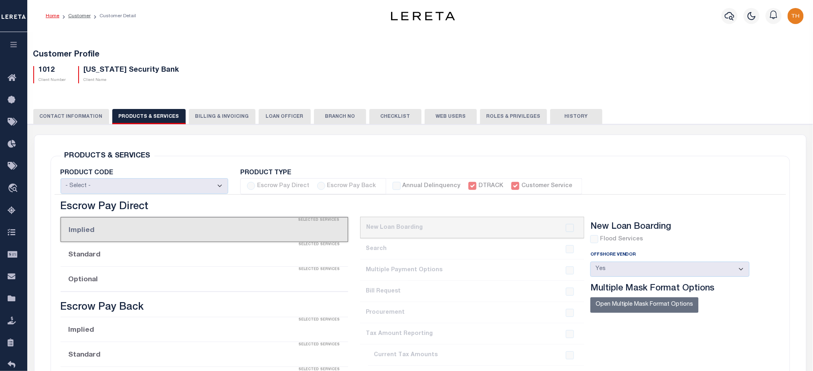
select select "STX"
checkbox input "true"
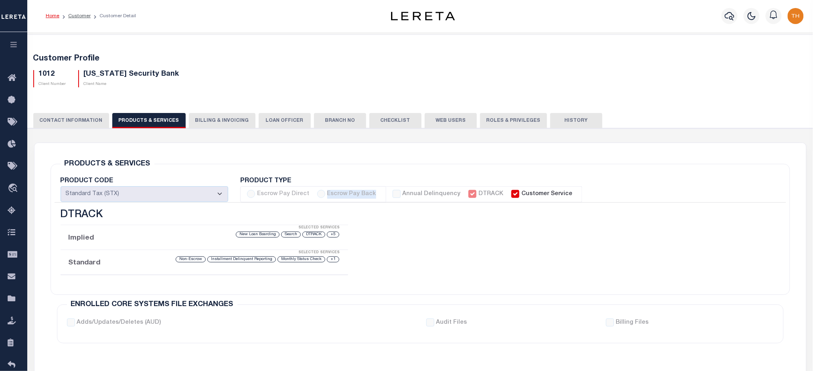
drag, startPoint x: 375, startPoint y: 198, endPoint x: 318, endPoint y: 199, distance: 57.3
click at [318, 199] on li "Escrow Pay Direct Escrow Pay Back" at bounding box center [313, 194] width 146 height 16
click at [79, 22] on ol "Home Customer Customer Detail" at bounding box center [90, 16] width 103 height 17
click at [79, 14] on link "Customer" at bounding box center [79, 16] width 22 height 5
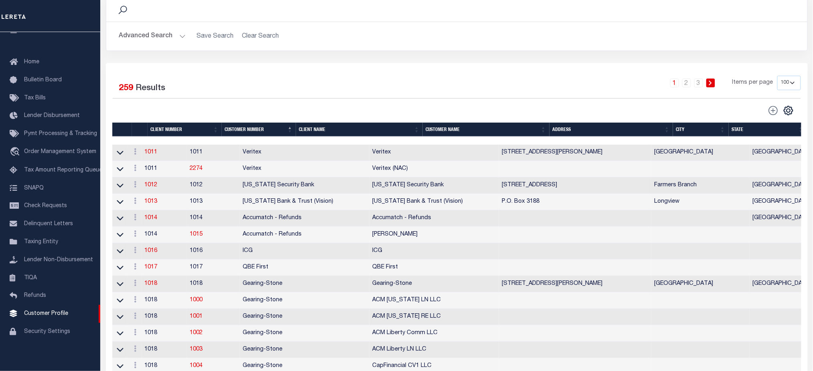
scroll to position [107, 0]
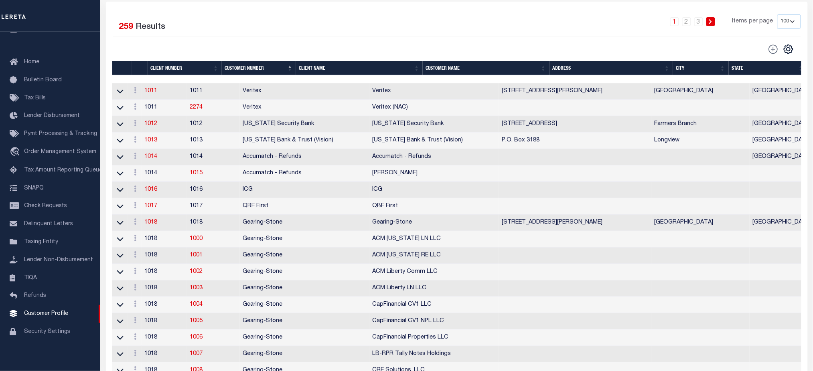
click at [158, 156] on link "1014" at bounding box center [151, 157] width 13 height 6
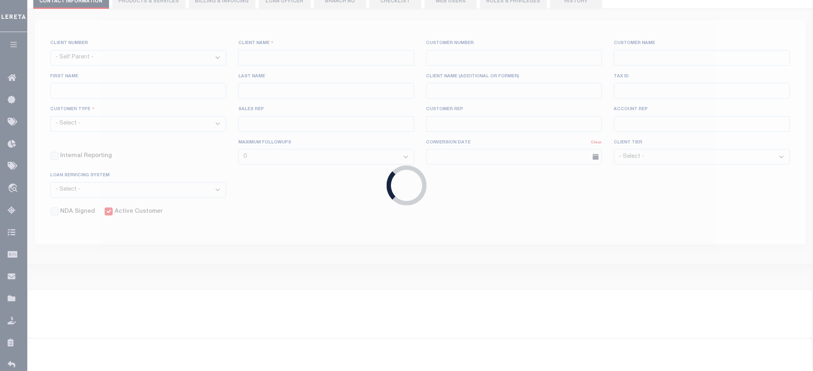
select select
type input "Accumatch - Refunds"
type input "1014"
type input "Accumatch - Refunds"
checkbox input "true"
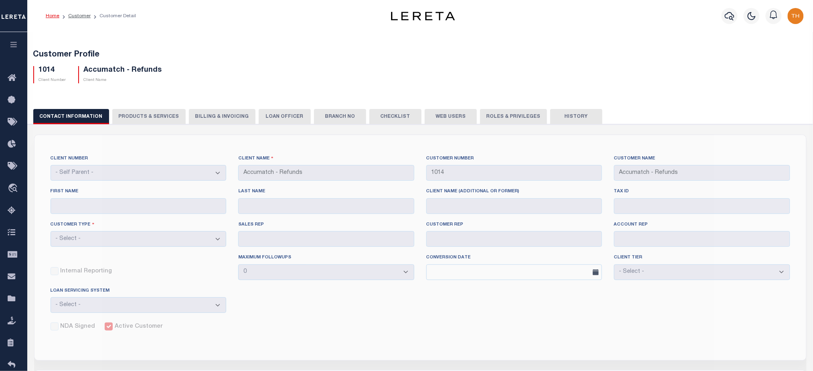
click at [166, 122] on button "PRODUCTS & SERVICES" at bounding box center [148, 116] width 73 height 15
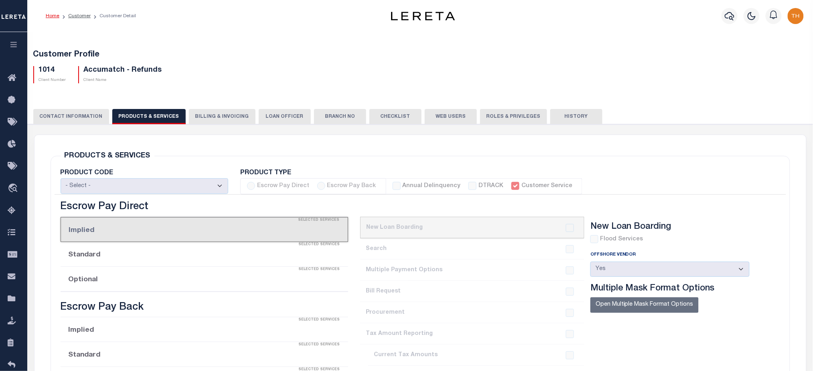
select select "STX"
checkbox input "true"
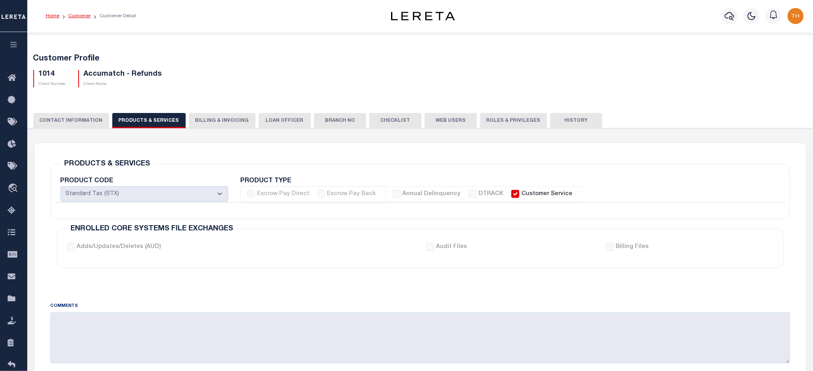
click at [71, 16] on link "Customer" at bounding box center [79, 16] width 22 height 5
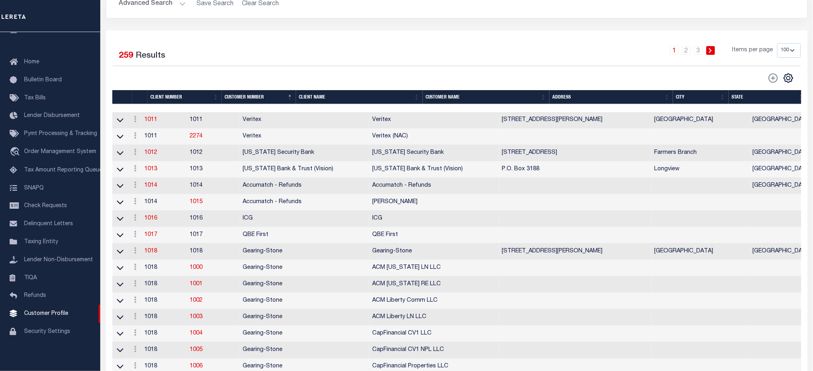
scroll to position [53, 0]
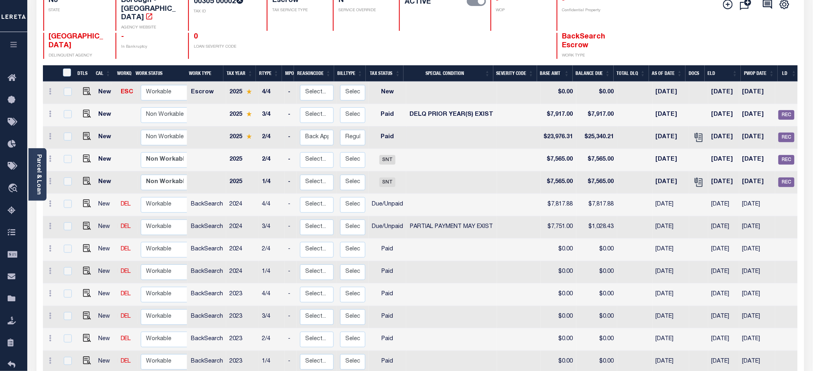
scroll to position [107, 0]
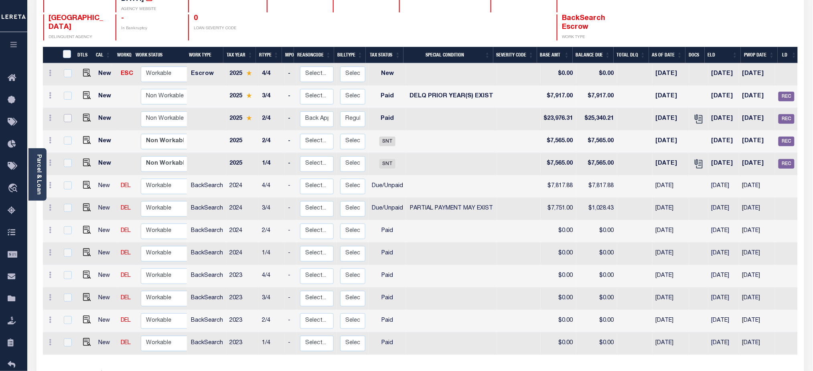
click at [64, 114] on input "checkbox" at bounding box center [68, 118] width 8 height 8
checkbox input "true"
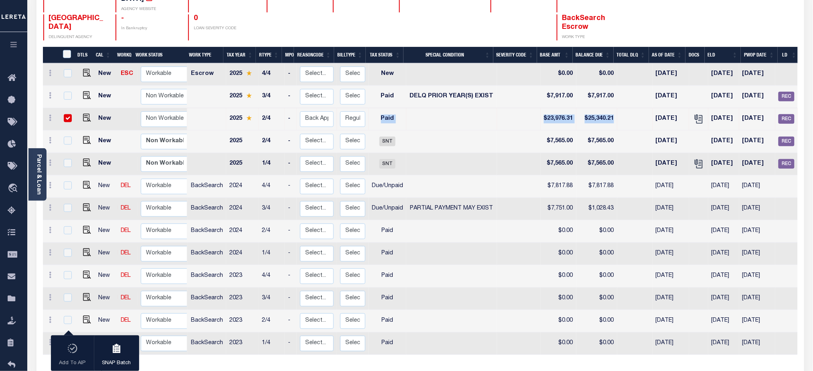
drag, startPoint x: 629, startPoint y: 105, endPoint x: 373, endPoint y: 110, distance: 255.4
click at [373, 110] on tr "New Non Workable Workable 2025 2/4 - Select... Payment Reversal Taxable Value C…" at bounding box center [463, 119] width 840 height 22
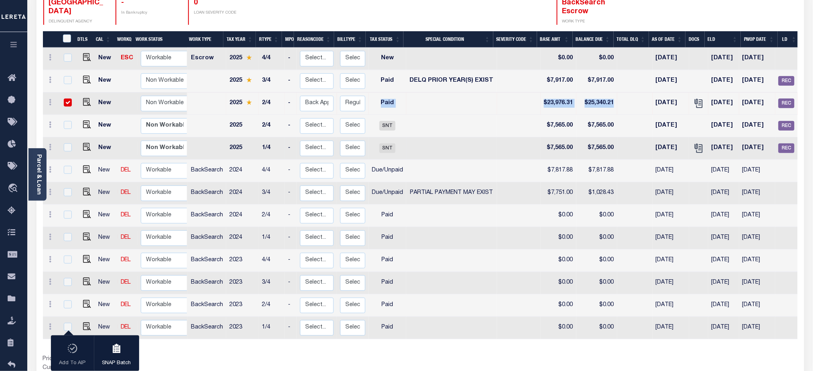
scroll to position [99, 0]
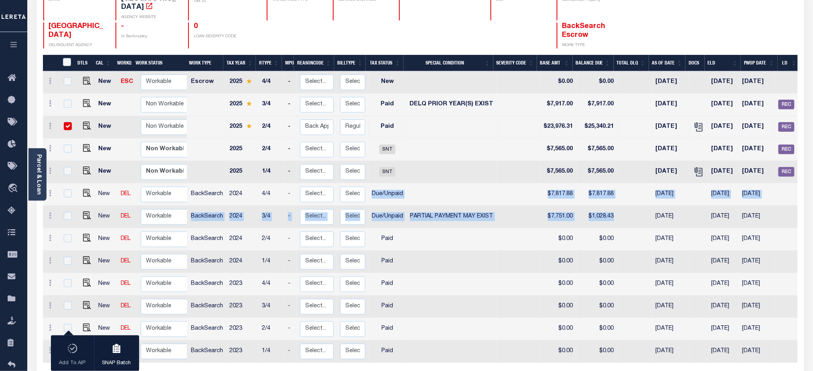
drag, startPoint x: 366, startPoint y: 190, endPoint x: 620, endPoint y: 210, distance: 254.1
click at [620, 210] on tbody "New ESC Non Workable Workable Escrow 2025 4/4 - Select... Payment Reversal Taxa…" at bounding box center [463, 217] width 840 height 292
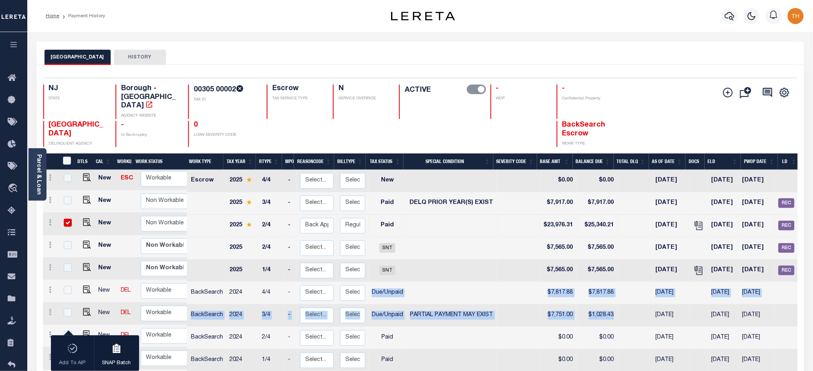
scroll to position [107, 0]
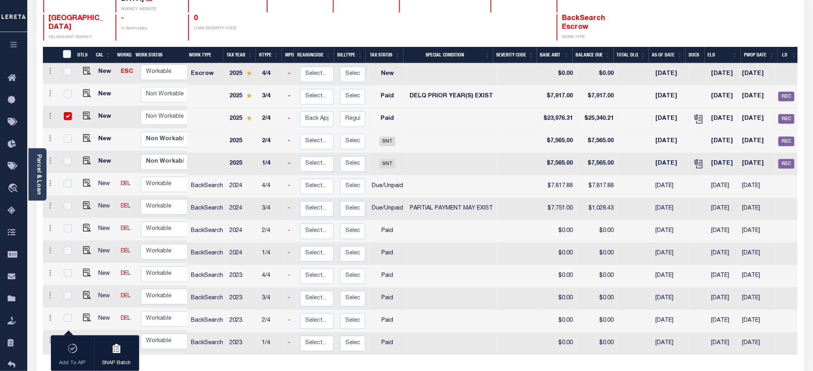
drag, startPoint x: 403, startPoint y: 92, endPoint x: 487, endPoint y: 90, distance: 84.6
click at [487, 90] on td "DELQ PRIOR YEAR(S) EXIST" at bounding box center [451, 97] width 91 height 22
checkbox input "true"
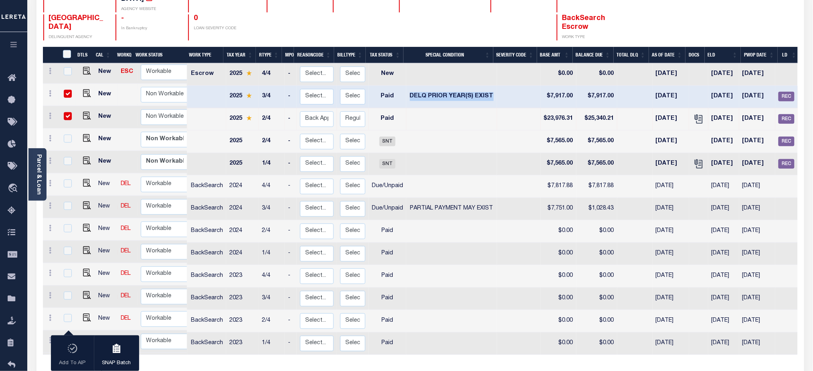
click at [64, 90] on input "checkbox" at bounding box center [68, 94] width 8 height 8
checkbox input "false"
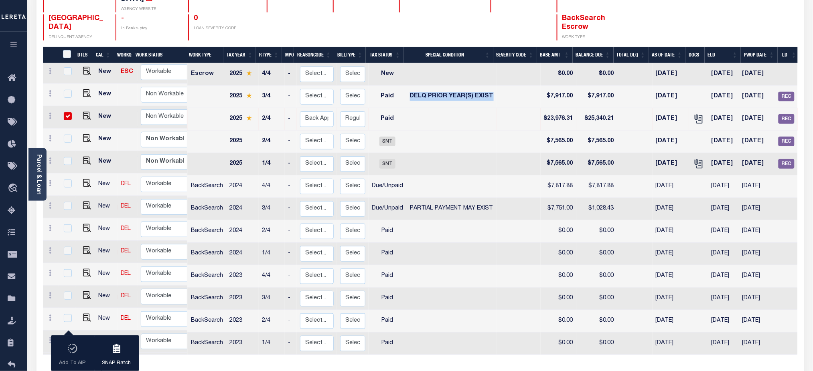
click at [64, 112] on input "checkbox" at bounding box center [68, 116] width 8 height 8
checkbox input "false"
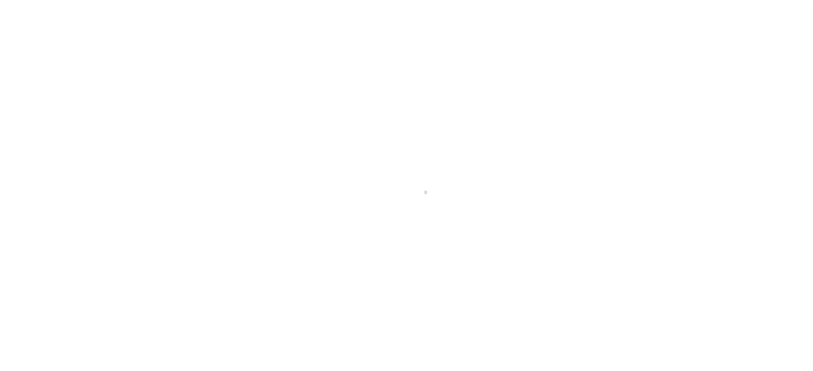
scroll to position [18, 0]
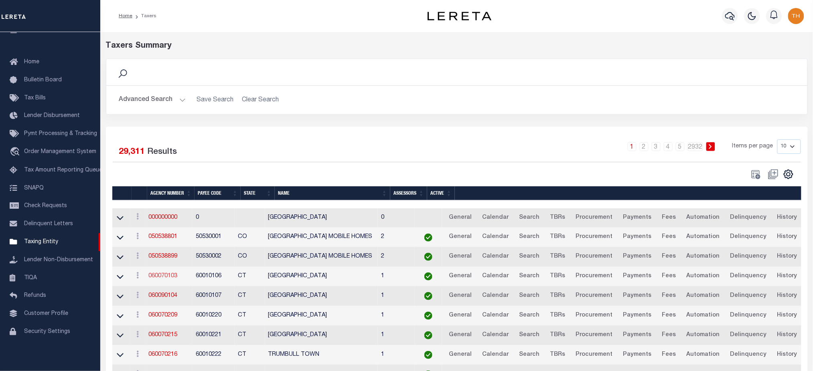
click at [177, 279] on link "060070103" at bounding box center [162, 276] width 29 height 6
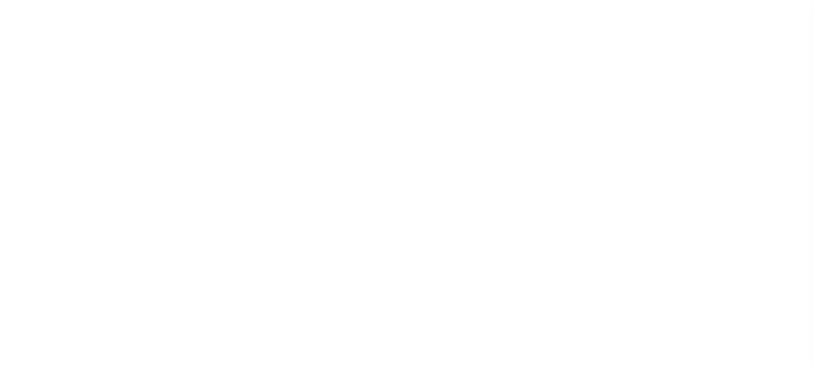
select select
checkbox input "false"
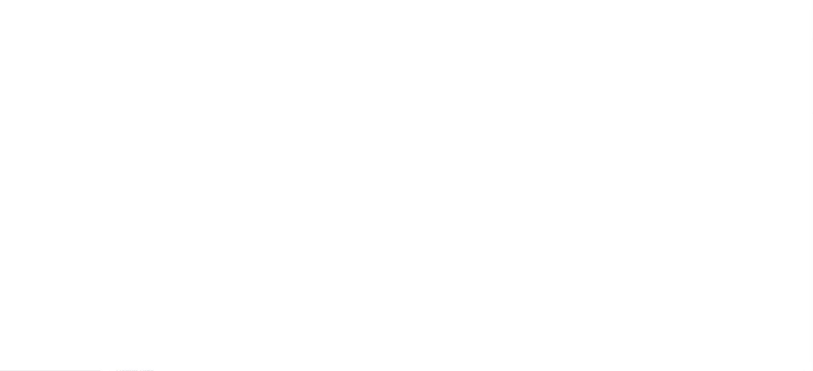
checkbox input "false"
type input "900104002"
select select "false"
checkbox input "false"
type input "N"
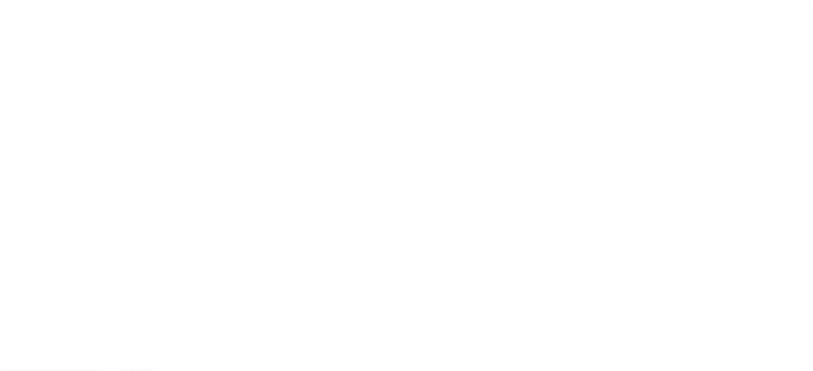
select select "false"
type input "N - Escrow reporting should not include - “Delinquent Prior Year(s) Exist”, “De…"
radio input "true"
checkbox input "false"
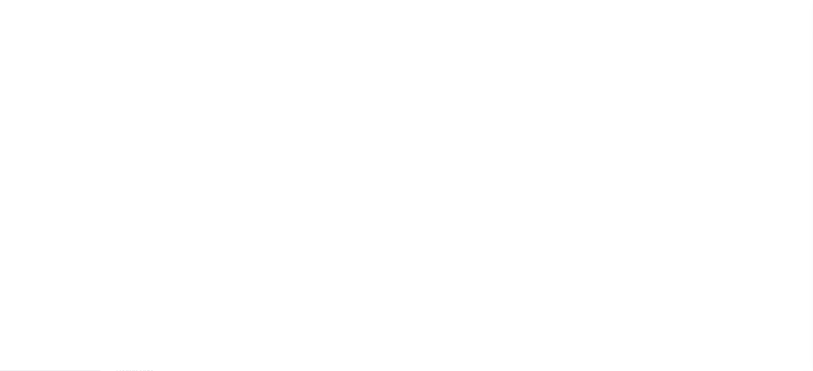
radio input "true"
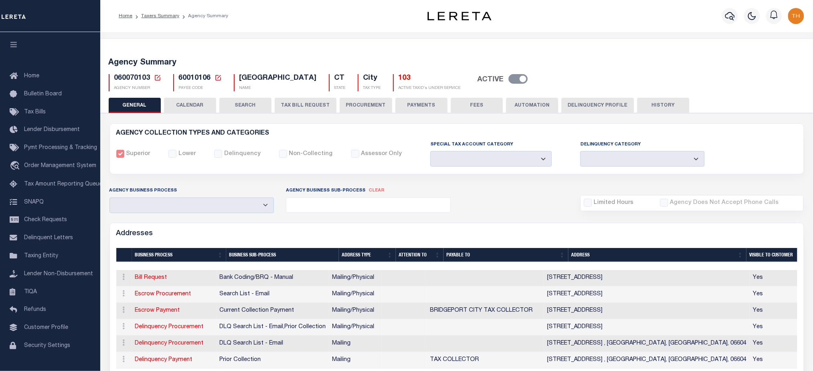
click at [405, 105] on button "PAYMENTS" at bounding box center [421, 105] width 52 height 15
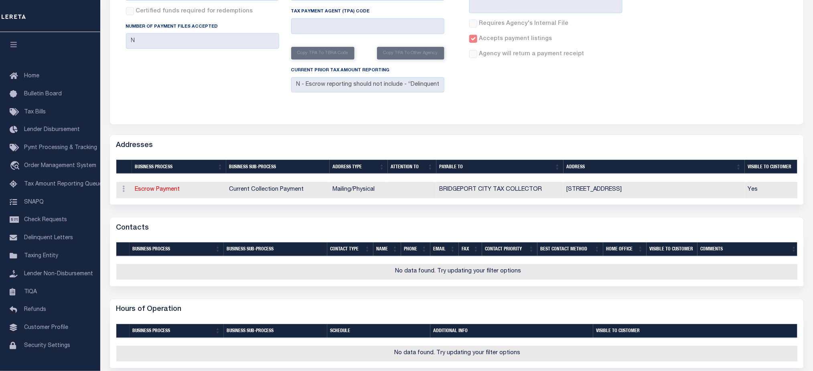
scroll to position [53, 0]
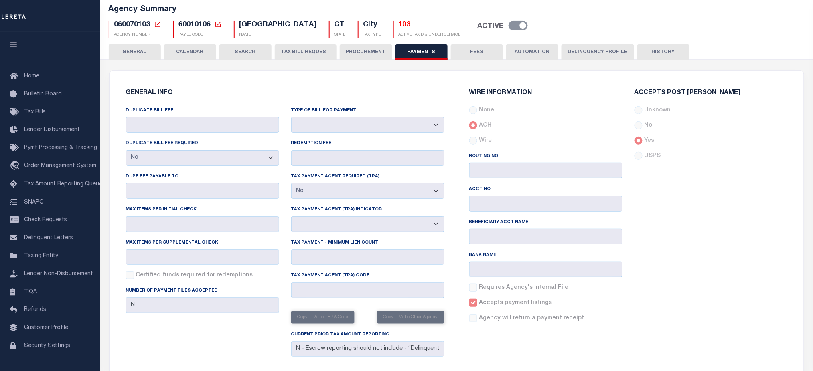
click at [196, 54] on button "CALENDAR" at bounding box center [190, 51] width 52 height 15
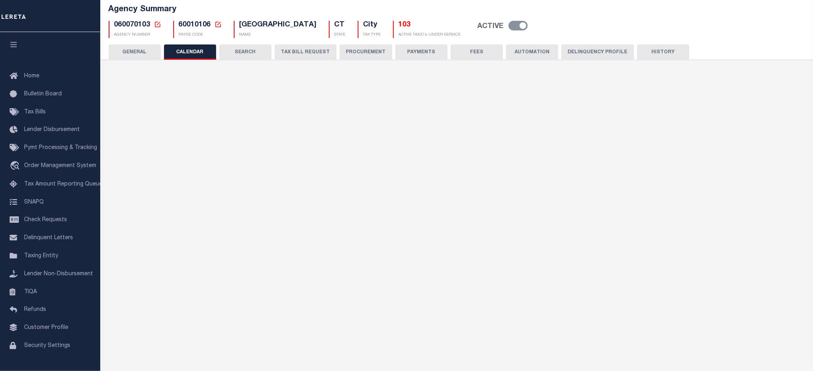
checkbox input "false"
type input "1"
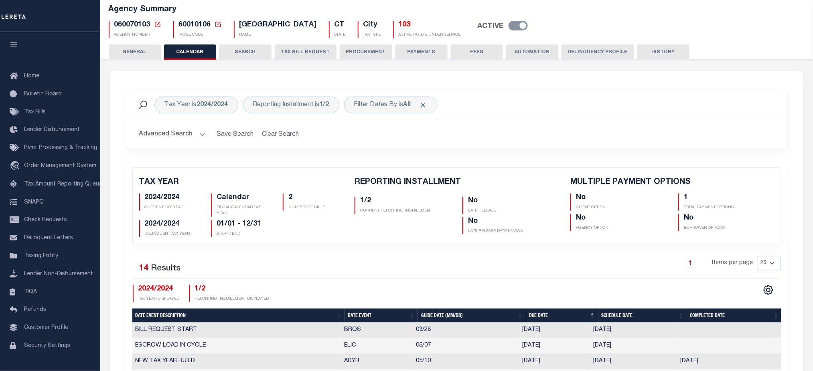
click at [367, 51] on button "PROCUREMENT" at bounding box center [366, 51] width 53 height 15
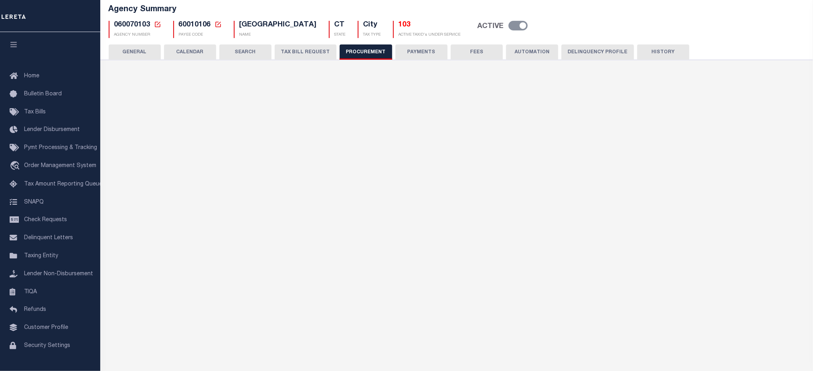
type input "$12,000"
select select "10"
select select "1"
select select "4"
checkbox input "true"
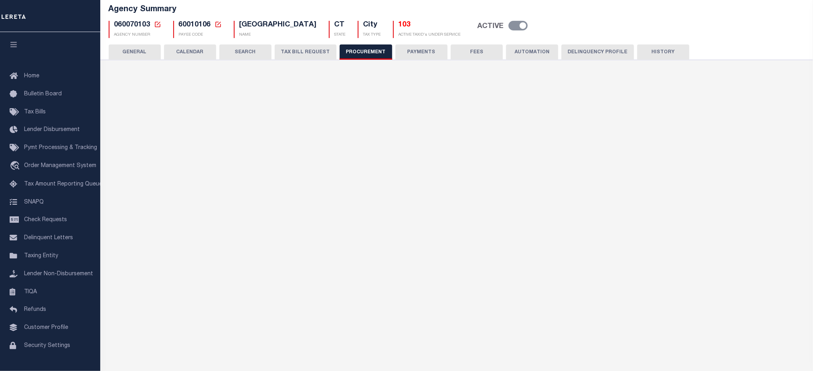
checkbox input "true"
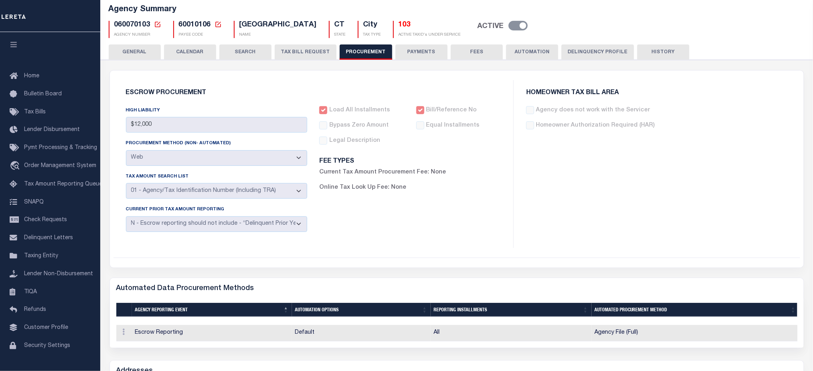
click at [412, 54] on button "PAYMENTS" at bounding box center [421, 51] width 52 height 15
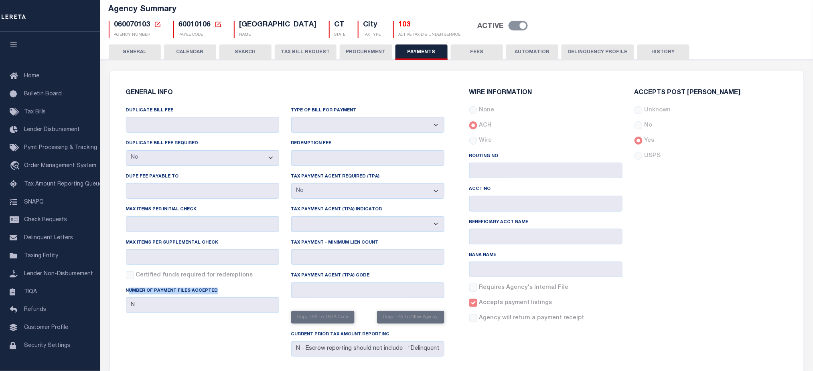
click at [231, 306] on div "Number of Payment Files Accepted N" at bounding box center [202, 300] width 153 height 26
drag, startPoint x: 125, startPoint y: 295, endPoint x: 236, endPoint y: 297, distance: 110.7
click at [236, 297] on div "Number of Payment Files Accepted N" at bounding box center [202, 300] width 153 height 26
click at [67, 181] on link "Tax Amount Reporting Queue" at bounding box center [50, 185] width 100 height 18
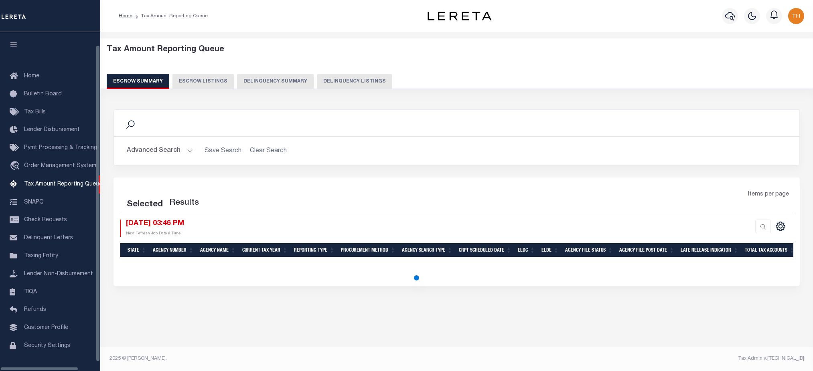
select select "100"
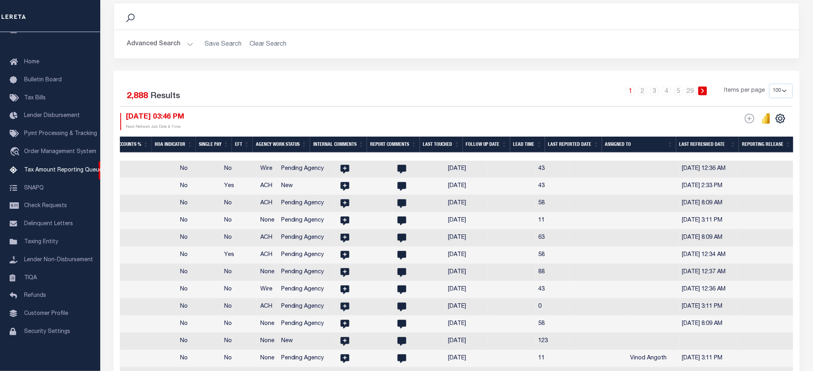
scroll to position [0, 1112]
click at [758, 146] on th "Reporting Release" at bounding box center [765, 145] width 55 height 16
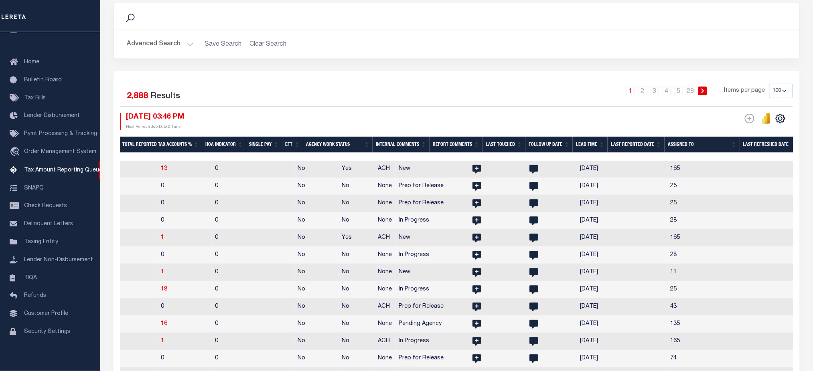
click at [758, 146] on th "Last Refreshed Date" at bounding box center [771, 145] width 63 height 16
click at [607, 145] on th "Lead Time" at bounding box center [589, 145] width 35 height 16
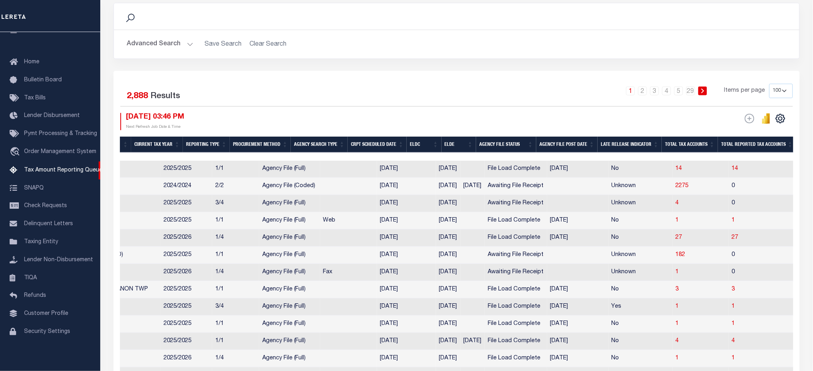
scroll to position [0, 0]
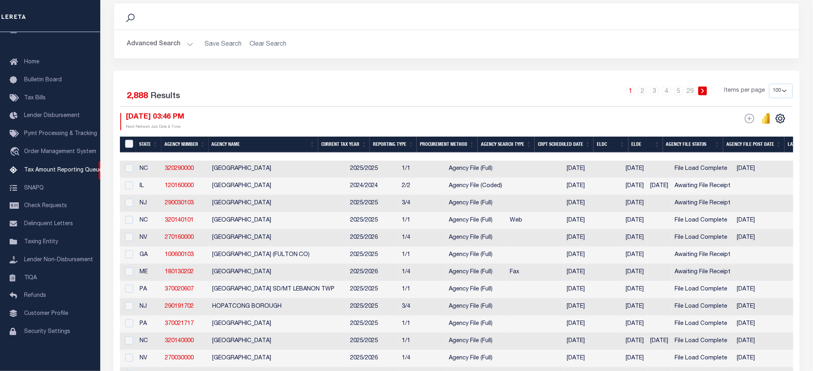
click at [133, 167] on td at bounding box center [128, 169] width 16 height 17
checkbox input "true"
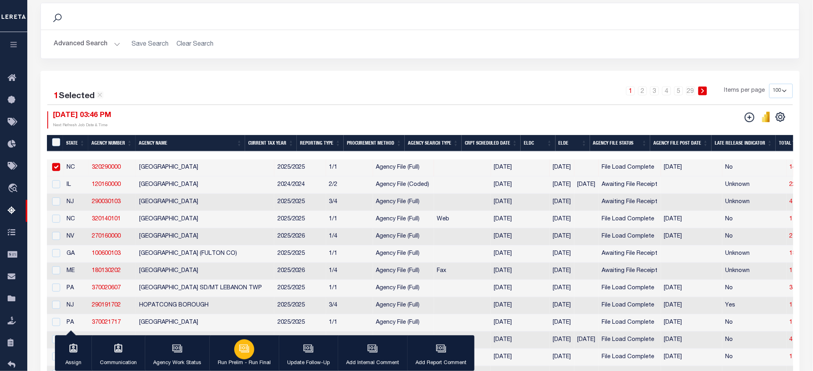
click at [237, 351] on div "button" at bounding box center [244, 350] width 20 height 20
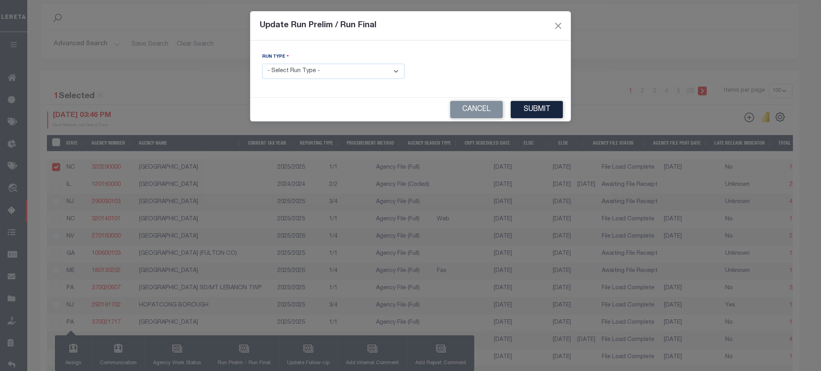
click at [339, 68] on select "- Select Run Type - Prelim Run Final Run" at bounding box center [333, 72] width 142 height 16
select select "F"
click at [262, 64] on select "- Select Run Type - Prelim Run Final Run" at bounding box center [333, 72] width 142 height 16
drag, startPoint x: 415, startPoint y: 57, endPoint x: 503, endPoint y: 58, distance: 87.4
click at [503, 58] on div "FUNDING DEADLINE DATE:" at bounding box center [487, 69] width 154 height 33
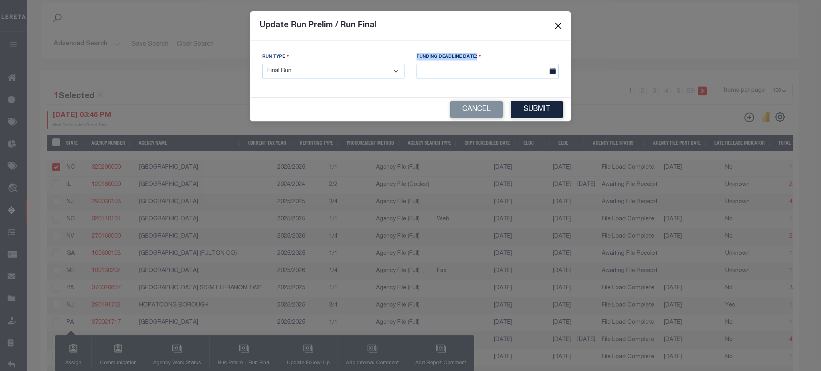
click at [554, 24] on button "Close" at bounding box center [558, 25] width 10 height 10
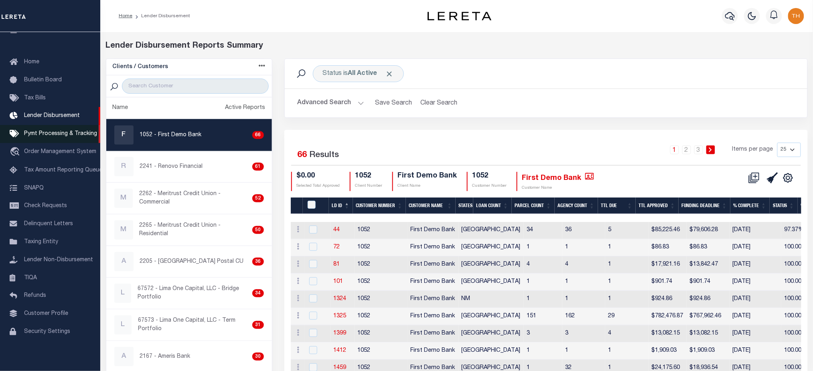
click at [65, 140] on link "Pymt Processing & Tracking" at bounding box center [50, 134] width 100 height 18
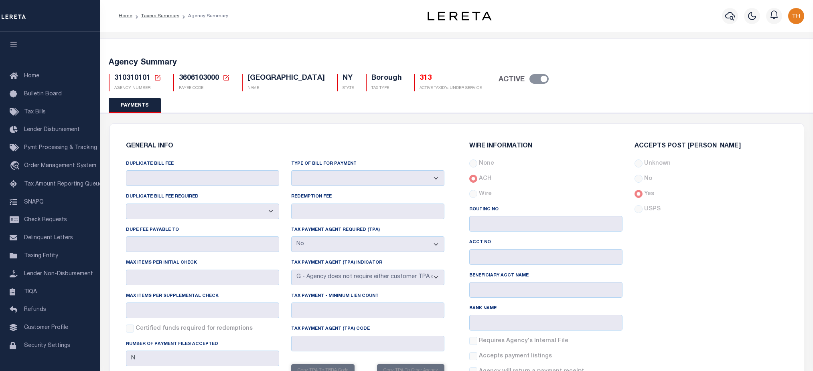
select select "false"
select select "7"
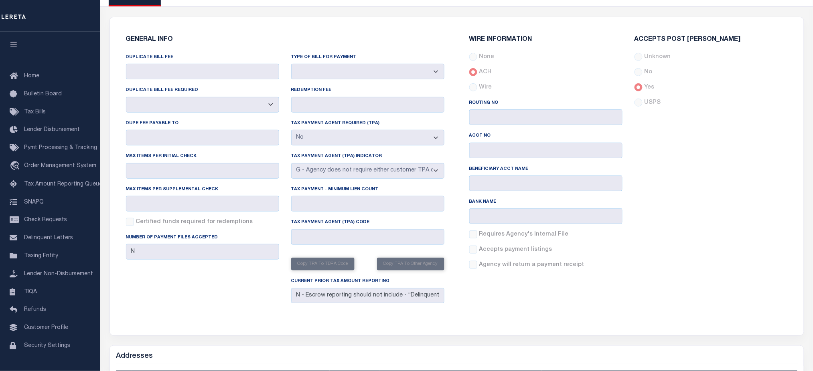
scroll to position [107, 0]
click at [435, 306] on div "Current Prior Tax Amount Reporting N - Escrow reporting should not include - “D…" at bounding box center [367, 292] width 165 height 30
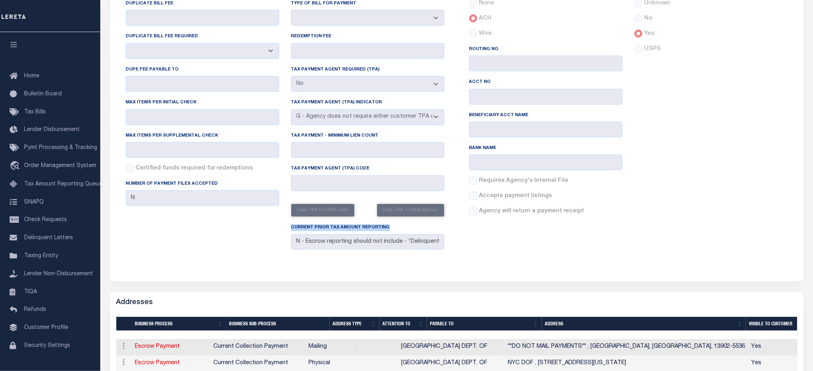
scroll to position [267, 0]
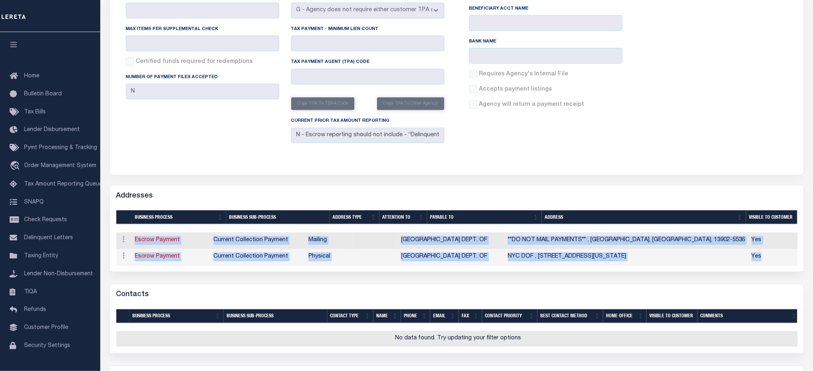
drag, startPoint x: 764, startPoint y: 263, endPoint x: 112, endPoint y: 249, distance: 651.5
click at [112, 249] on div "Selected 2 Results Items per page" at bounding box center [456, 238] width 693 height 68
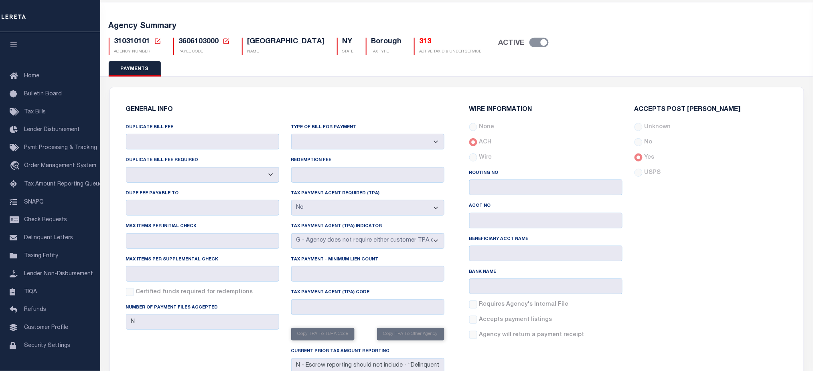
scroll to position [90, 0]
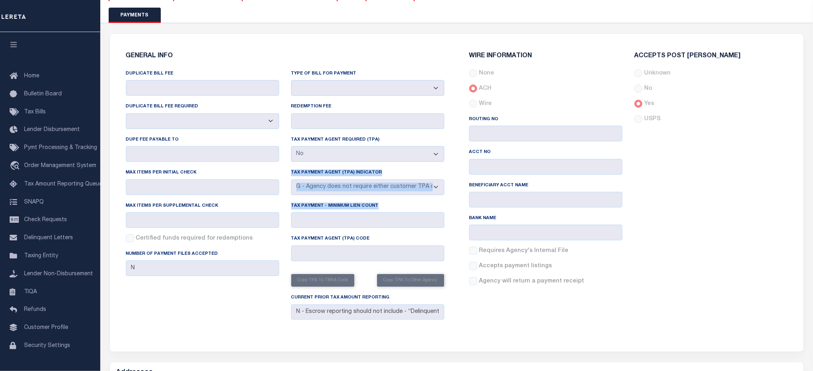
drag, startPoint x: 290, startPoint y: 174, endPoint x: 435, endPoint y: 199, distance: 146.9
click at [435, 199] on div "Type of Bill for Payment Bar-Coded Tax Statement Print Tax Bills from Web. No D…" at bounding box center [367, 196] width 165 height 254
click at [498, 302] on div "WIRE INFORMATION None ACH Wire" at bounding box center [628, 172] width 331 height 259
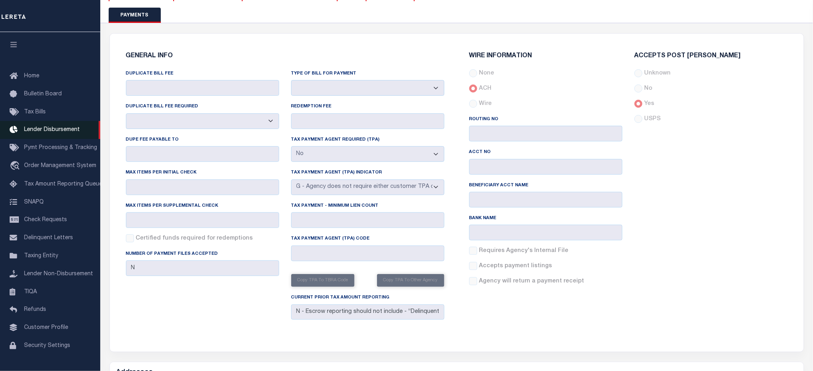
click at [75, 133] on span "Lender Disbursement" at bounding box center [52, 130] width 56 height 6
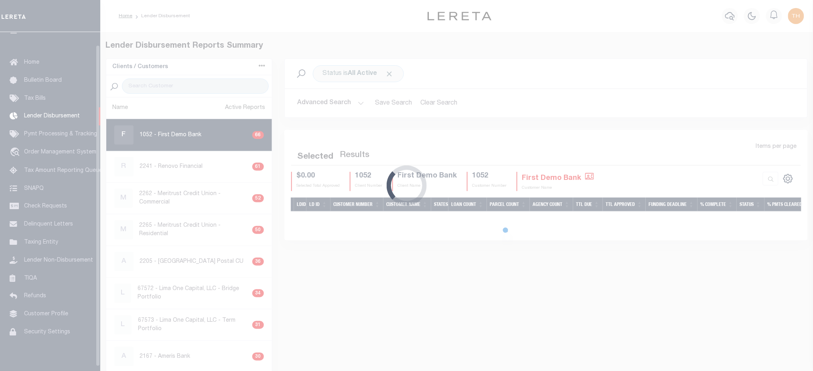
scroll to position [14, 0]
